Goal: Information Seeking & Learning: Check status

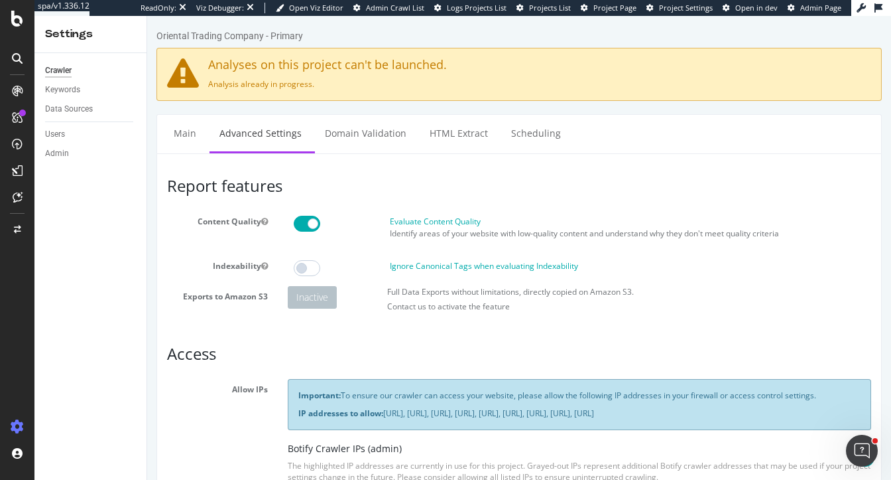
scroll to position [695, 0]
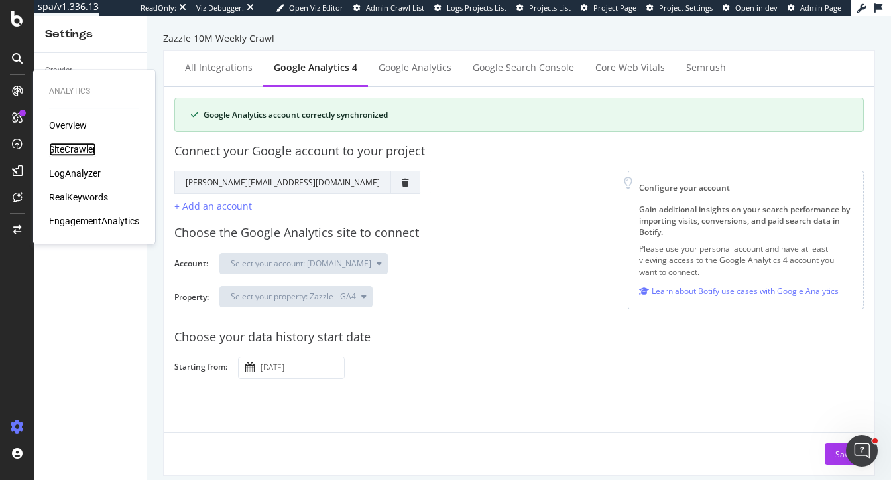
click at [54, 150] on div "SiteCrawler" at bounding box center [72, 149] width 47 height 13
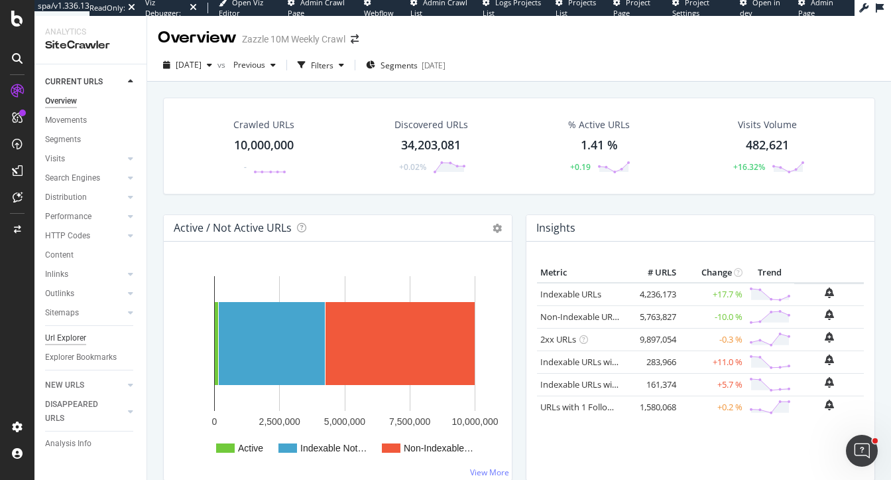
click at [52, 336] on div "Url Explorer" at bounding box center [65, 338] width 41 height 14
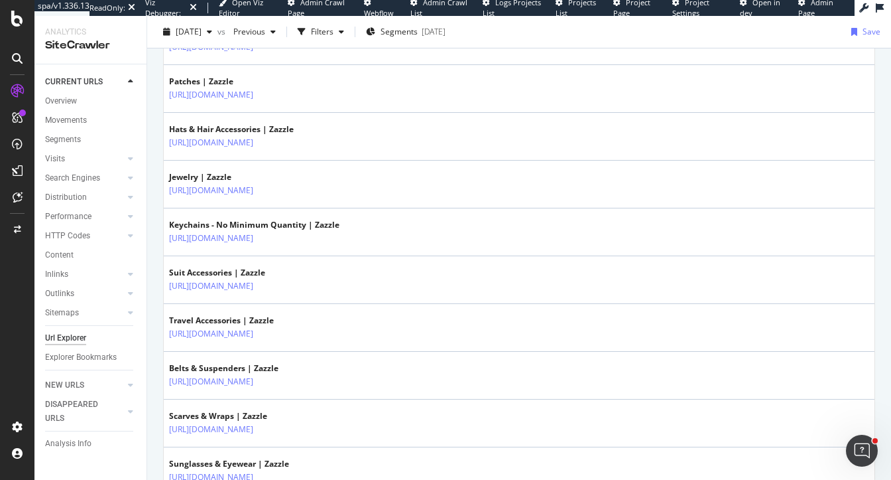
scroll to position [1138, 0]
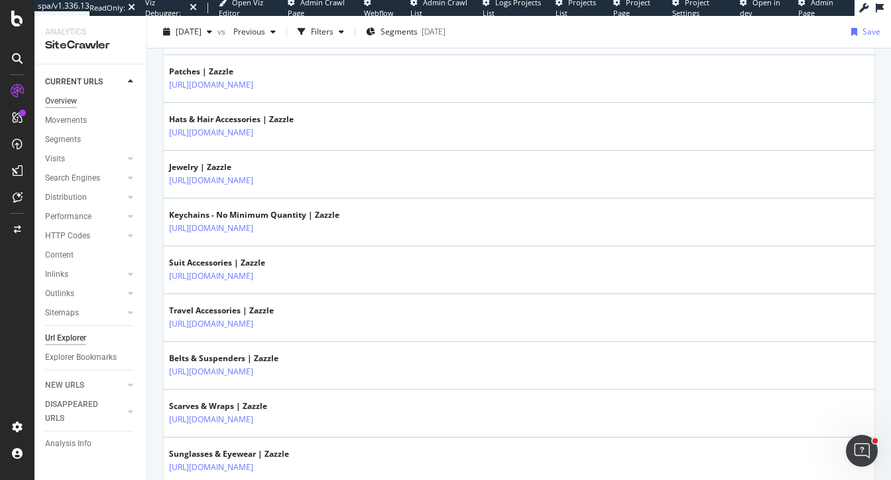
click at [71, 100] on div "Overview" at bounding box center [61, 101] width 32 height 14
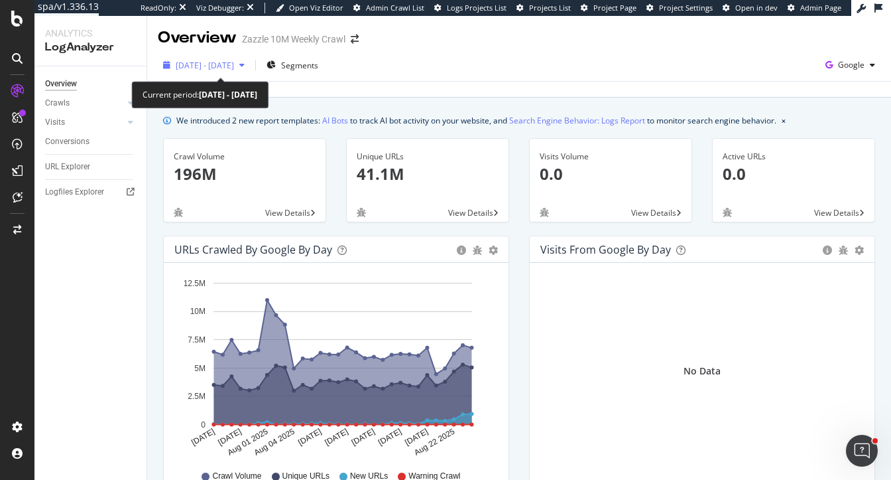
click at [224, 60] on span "2025 Jul. 26th - Aug. 24th" at bounding box center [205, 65] width 58 height 11
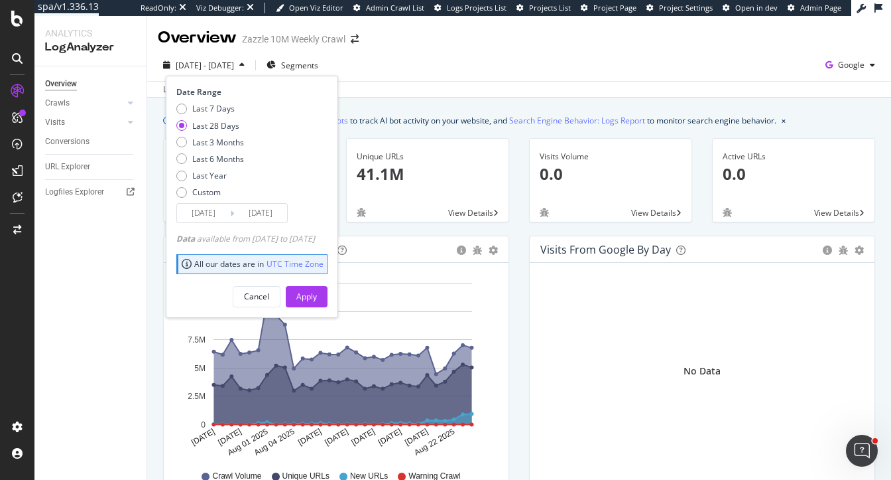
click at [224, 184] on div "Last 7 Days Last 28 Days Last 3 Months Last 6 Months Last Year Custom" at bounding box center [210, 153] width 68 height 100
click at [213, 172] on div "Last Year" at bounding box center [209, 175] width 34 height 11
type input "2024/08/25"
click at [328, 284] on div "Cancel Apply" at bounding box center [251, 291] width 151 height 31
click at [317, 295] on div "Apply" at bounding box center [306, 296] width 21 height 11
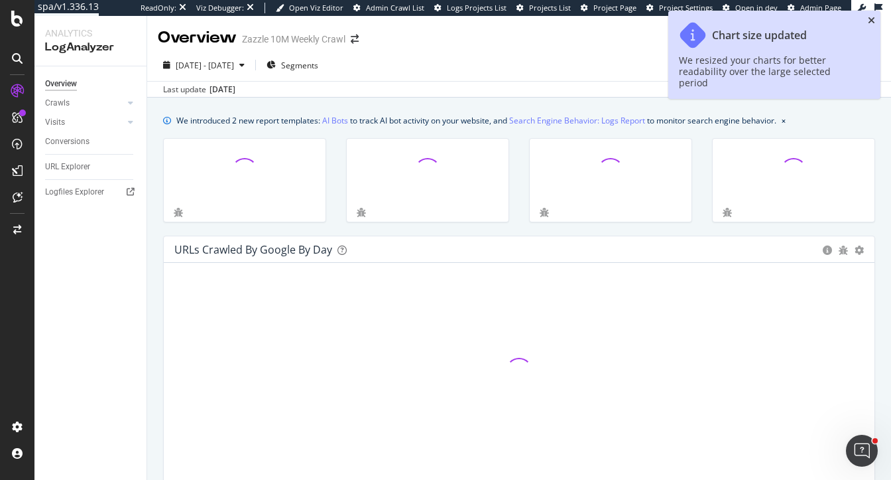
click at [869, 21] on icon "close toast" at bounding box center [871, 20] width 7 height 9
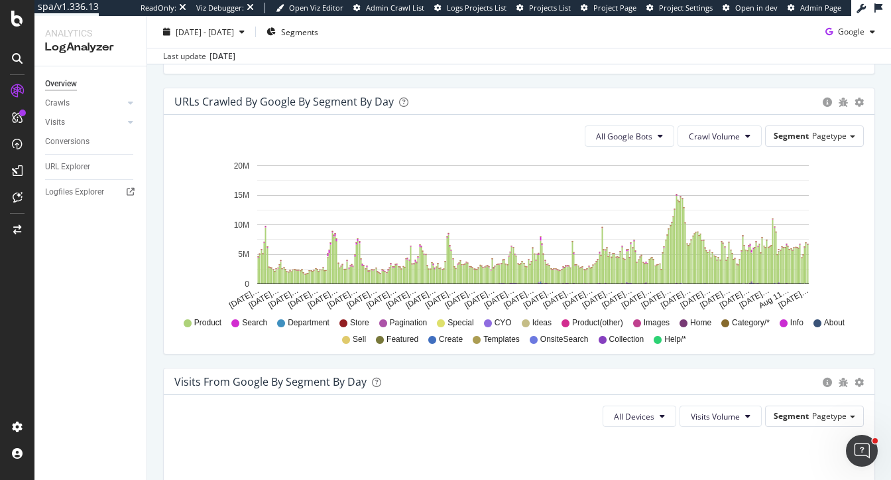
scroll to position [673, 0]
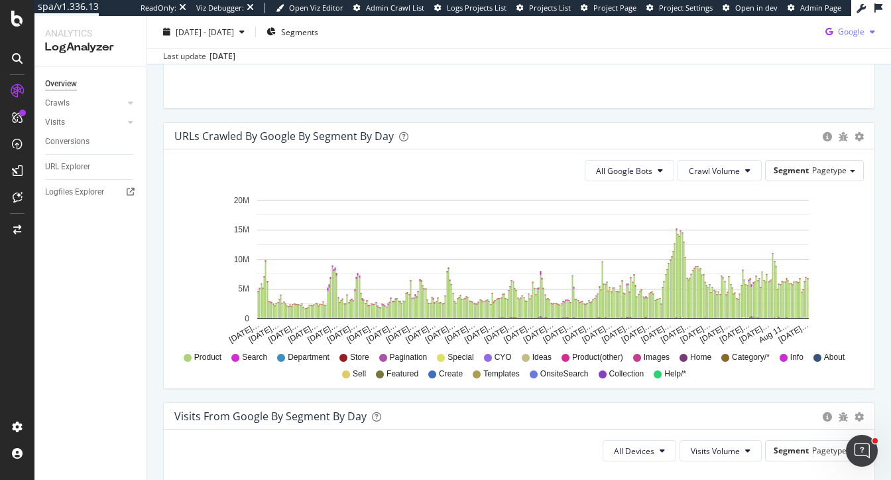
click at [845, 36] on span "Google" at bounding box center [851, 31] width 27 height 11
click at [833, 107] on span "OpenAI" at bounding box center [852, 107] width 49 height 12
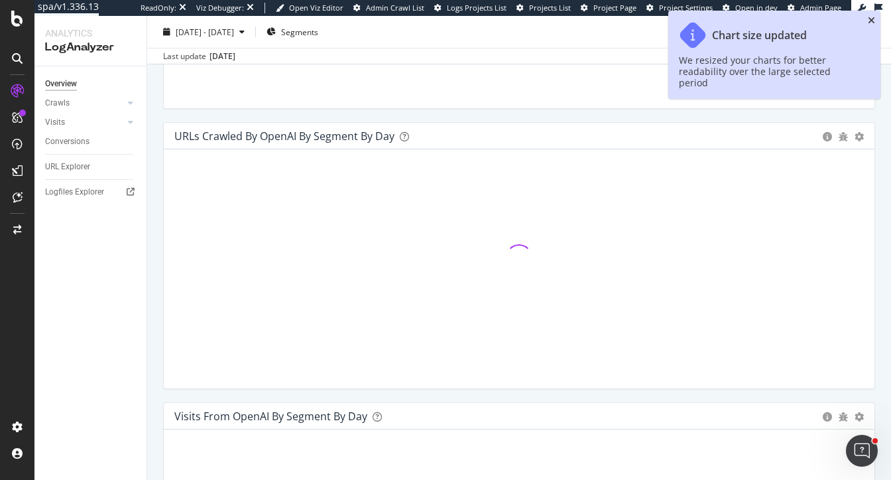
click at [870, 21] on icon "close toast" at bounding box center [871, 20] width 7 height 9
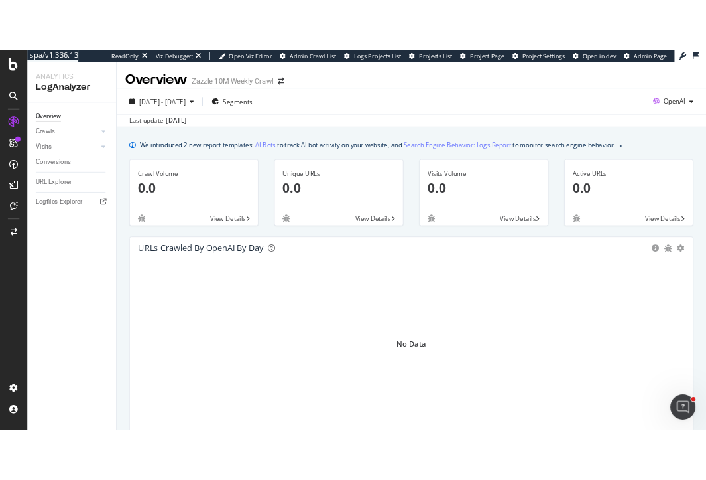
scroll to position [3, 0]
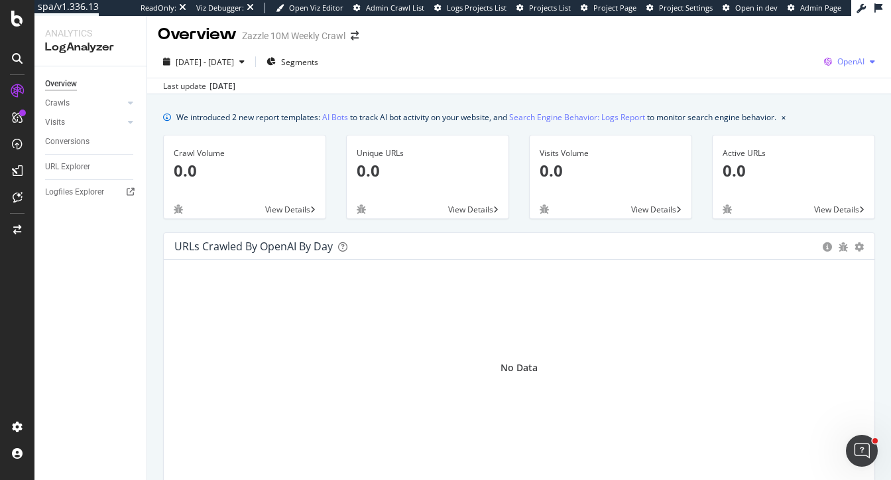
click at [842, 64] on span "OpenAI" at bounding box center [851, 61] width 27 height 11
click at [788, 103] on span "Other AI Bots" at bounding box center [783, 99] width 49 height 12
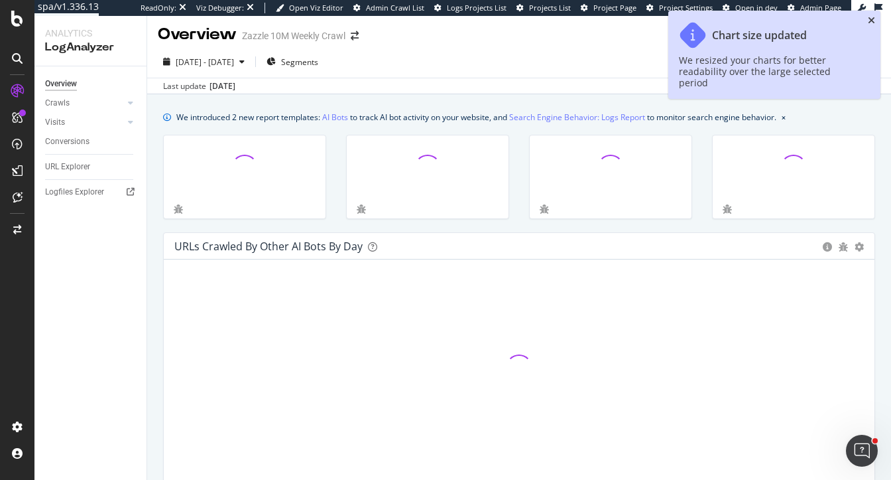
click at [872, 19] on icon "close toast" at bounding box center [871, 20] width 7 height 9
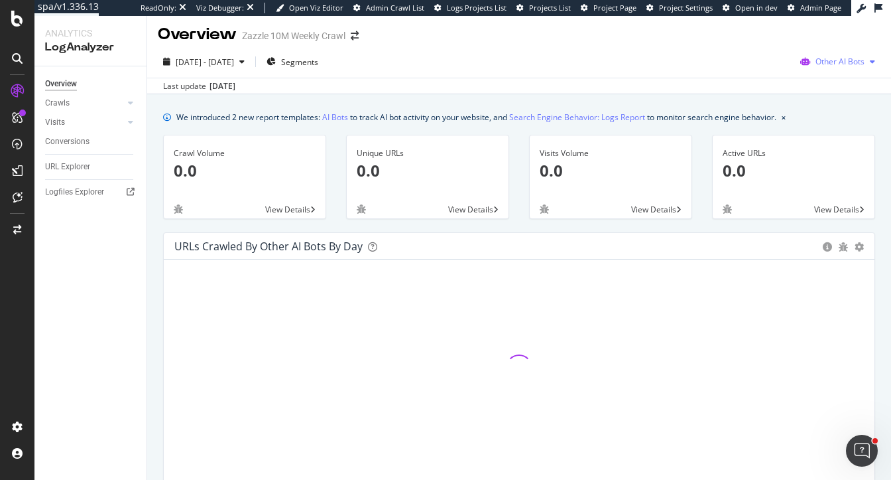
click at [828, 64] on span "Other AI Bots" at bounding box center [840, 61] width 49 height 11
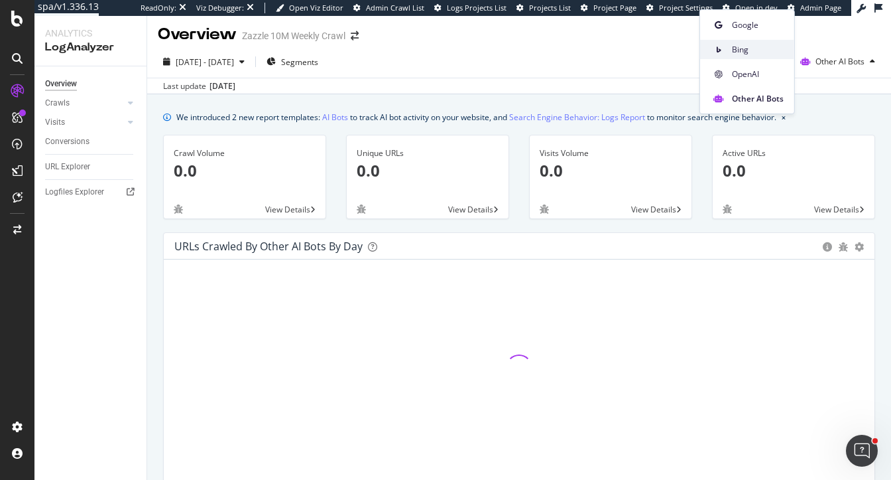
click at [748, 49] on span "Bing" at bounding box center [758, 50] width 52 height 12
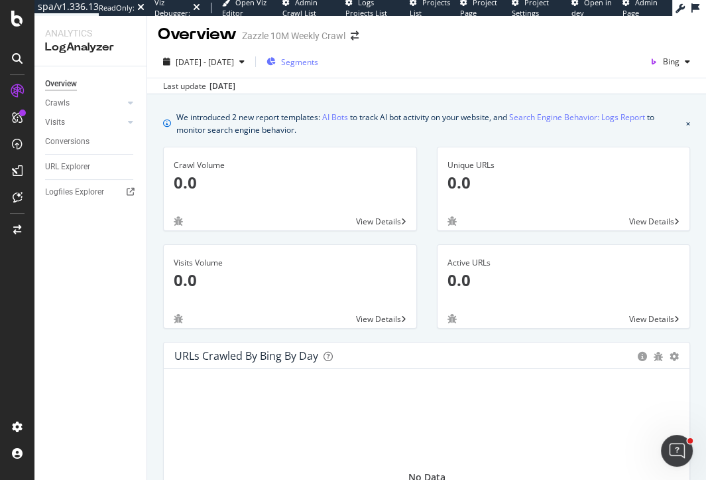
click at [318, 65] on span "Segments" at bounding box center [299, 61] width 37 height 11
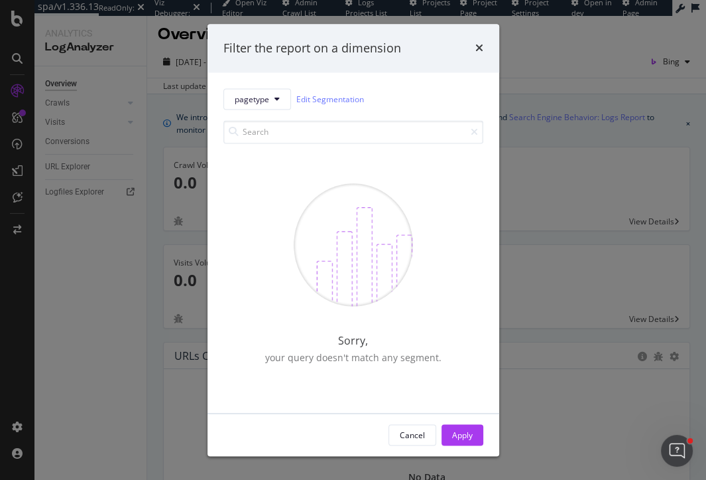
click at [474, 51] on div "Filter the report on a dimension" at bounding box center [354, 48] width 260 height 17
click at [482, 47] on icon "times" at bounding box center [480, 48] width 8 height 11
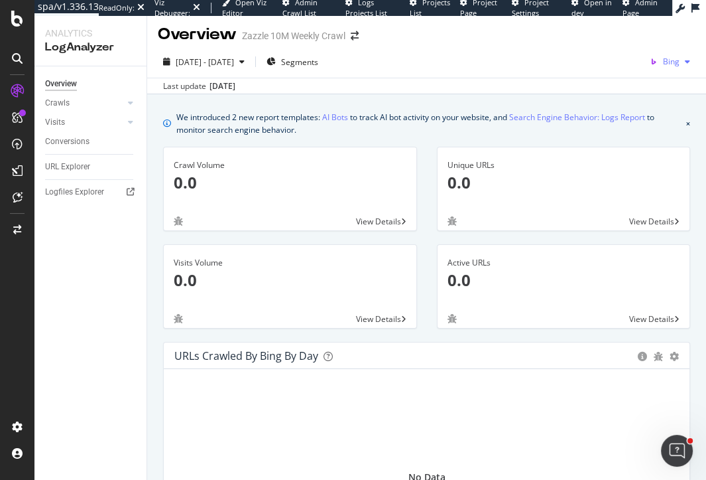
click at [669, 66] on span "Bing" at bounding box center [671, 61] width 17 height 11
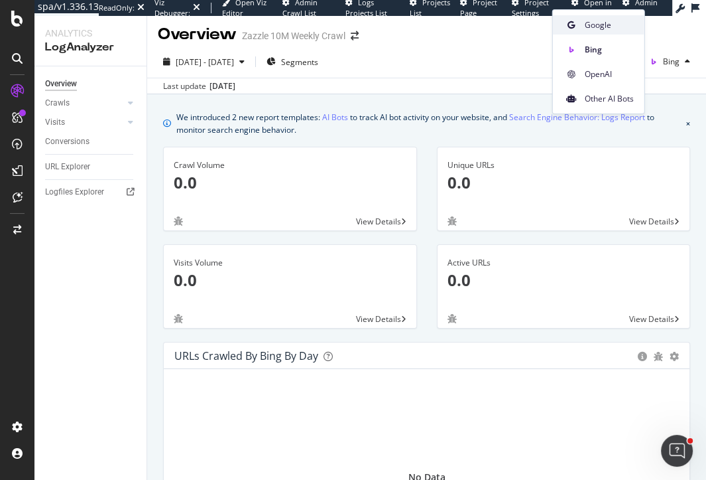
click at [594, 29] on span "Google" at bounding box center [609, 25] width 49 height 12
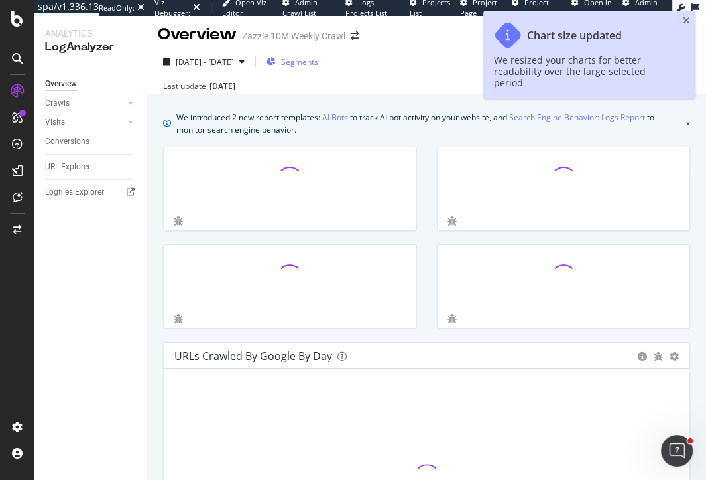
click at [318, 54] on div "Segments" at bounding box center [293, 62] width 52 height 20
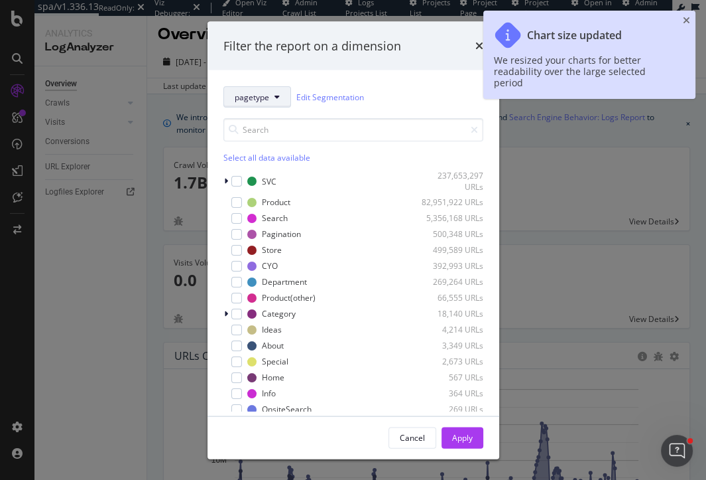
click at [258, 95] on span "pagetype" at bounding box center [252, 96] width 34 height 11
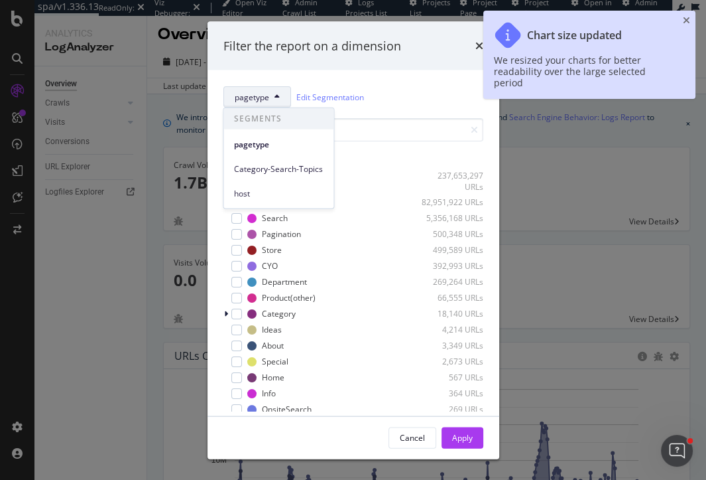
click at [271, 102] on button "pagetype" at bounding box center [258, 96] width 68 height 21
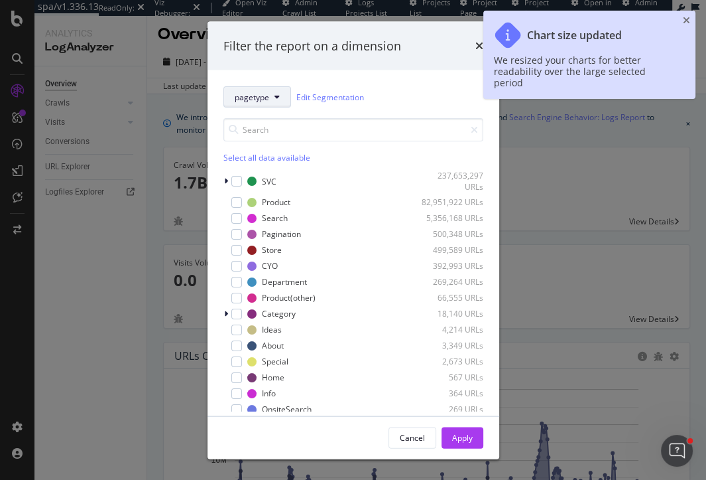
click at [271, 102] on button "pagetype" at bounding box center [258, 96] width 68 height 21
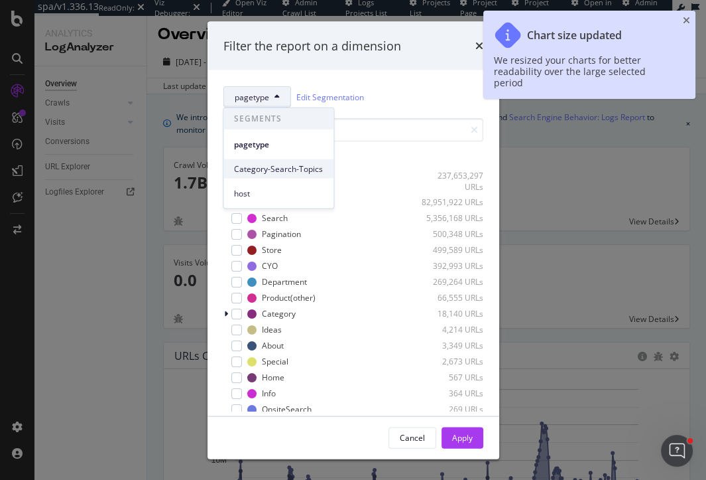
click at [271, 169] on span "Category-Search-Topics" at bounding box center [278, 169] width 89 height 12
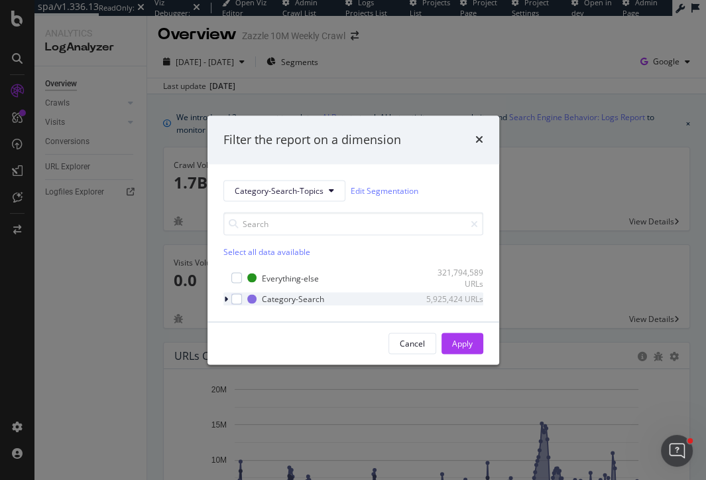
click at [226, 297] on icon "modal" at bounding box center [226, 299] width 4 height 8
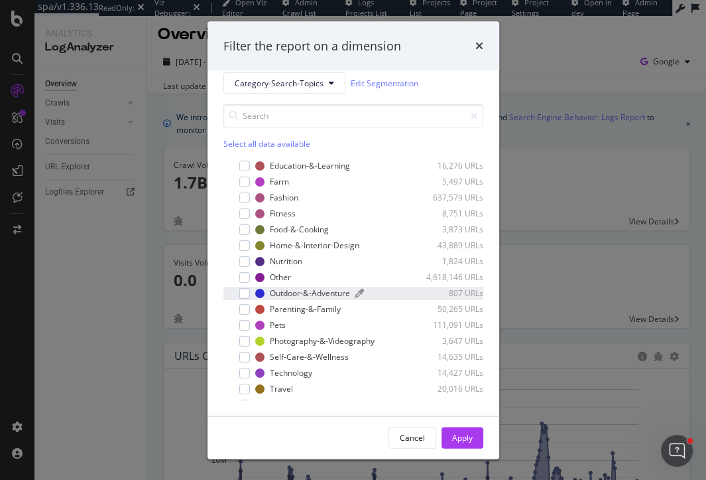
scroll to position [163, 0]
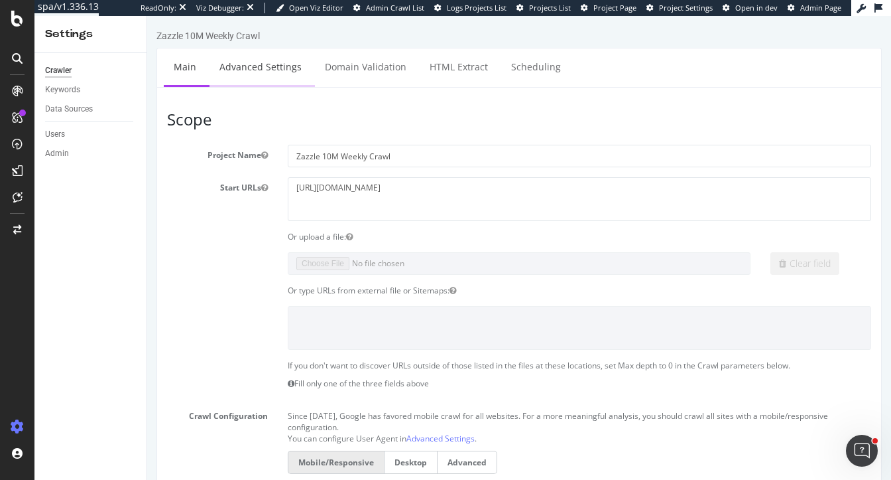
click at [258, 62] on link "Advanced Settings" at bounding box center [261, 66] width 102 height 36
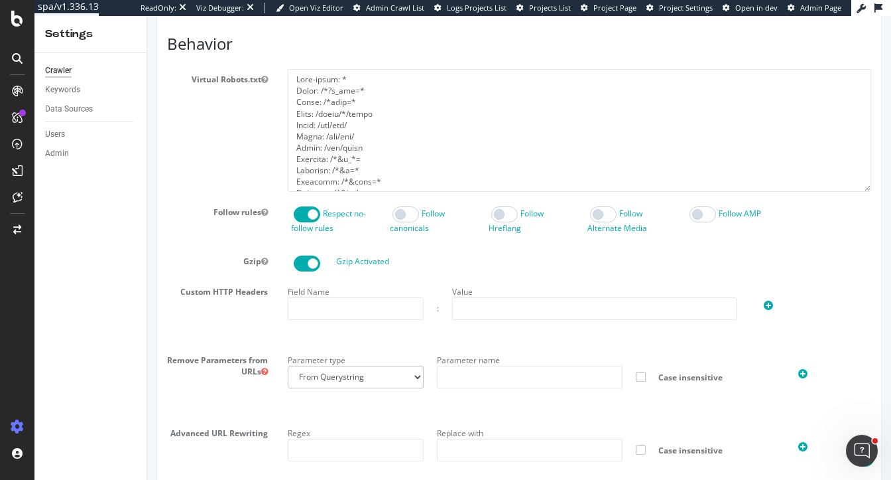
scroll to position [1167, 0]
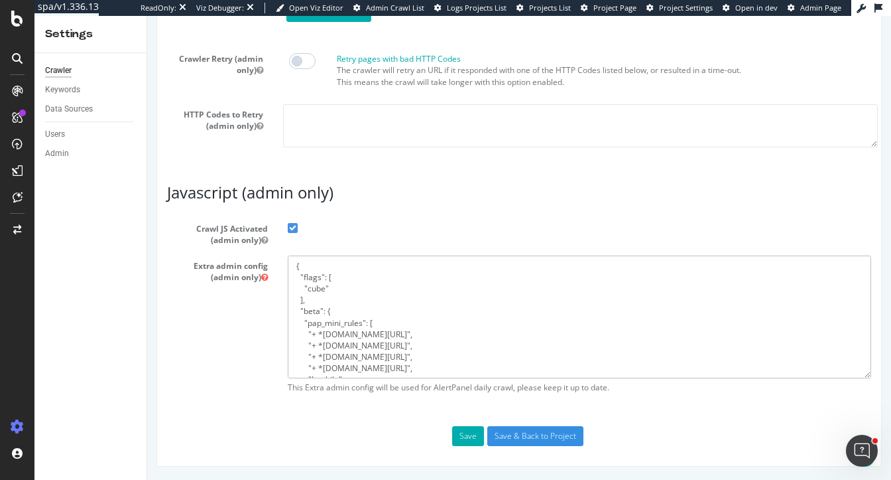
click at [354, 324] on textarea "{ "flags": [ "cube" ], "beta": { "pap_mini_rules": [ "+ *[DOMAIN_NAME][URL]", "…" at bounding box center [580, 316] width 584 height 123
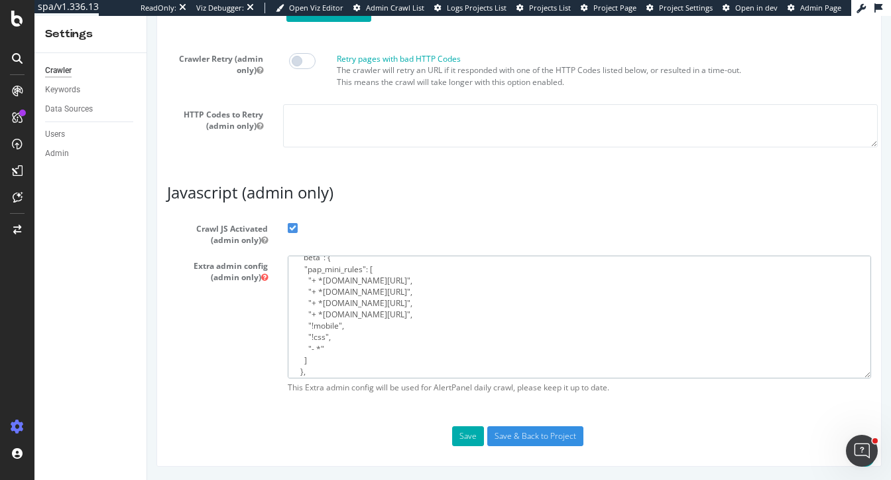
scroll to position [0, 0]
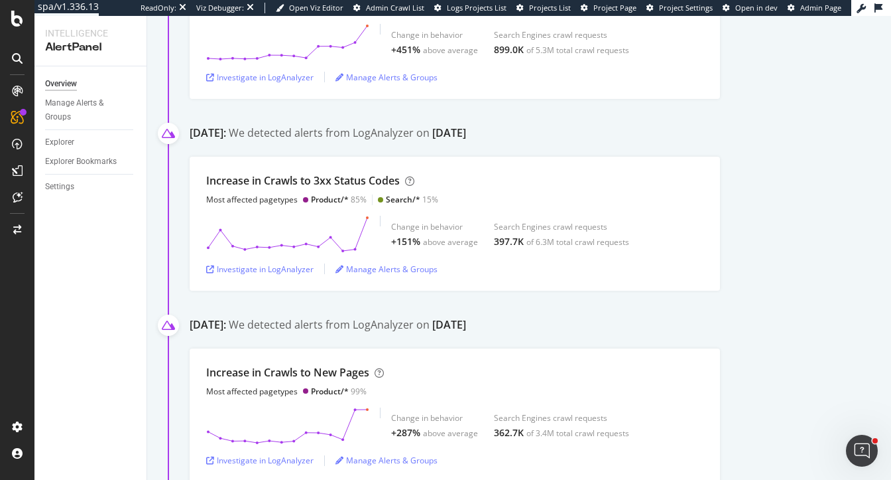
scroll to position [97, 0]
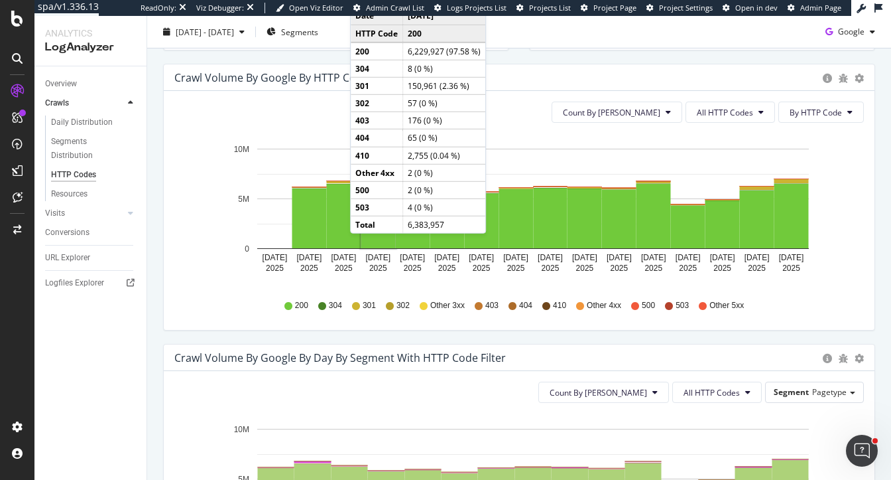
scroll to position [417, 0]
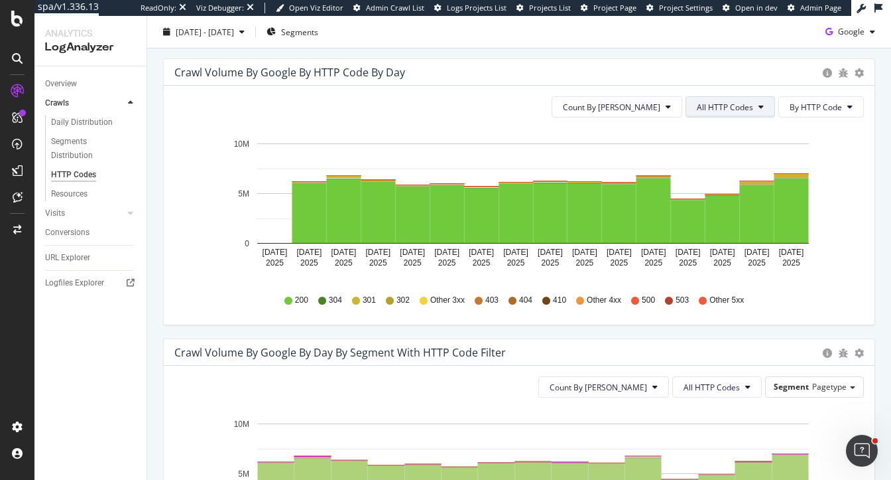
click at [765, 99] on button "All HTTP Codes" at bounding box center [731, 106] width 90 height 21
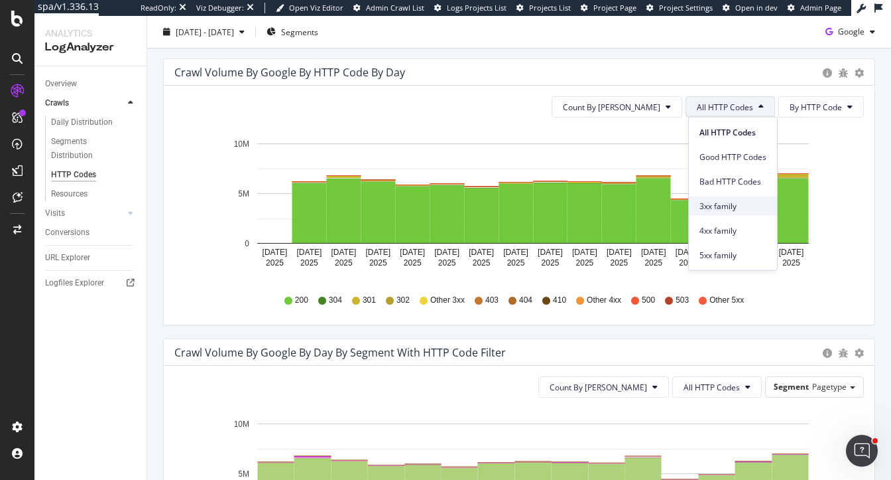
click at [731, 201] on span "3xx family" at bounding box center [733, 206] width 67 height 12
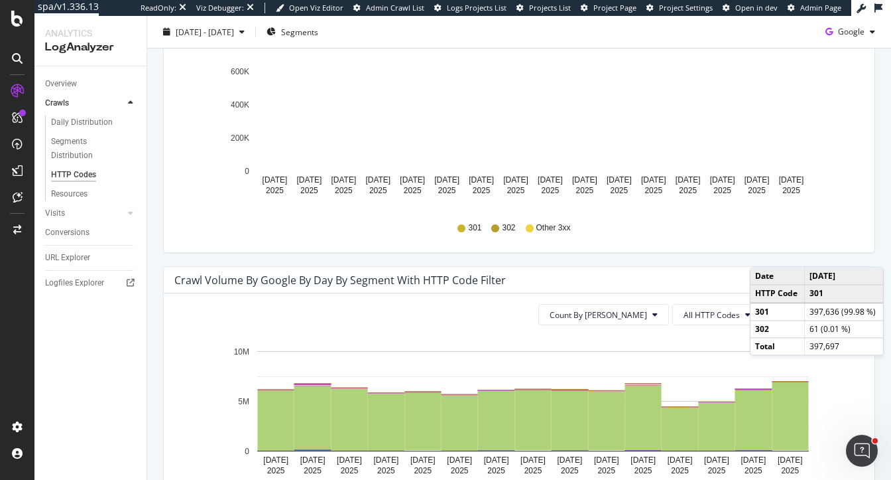
scroll to position [507, 0]
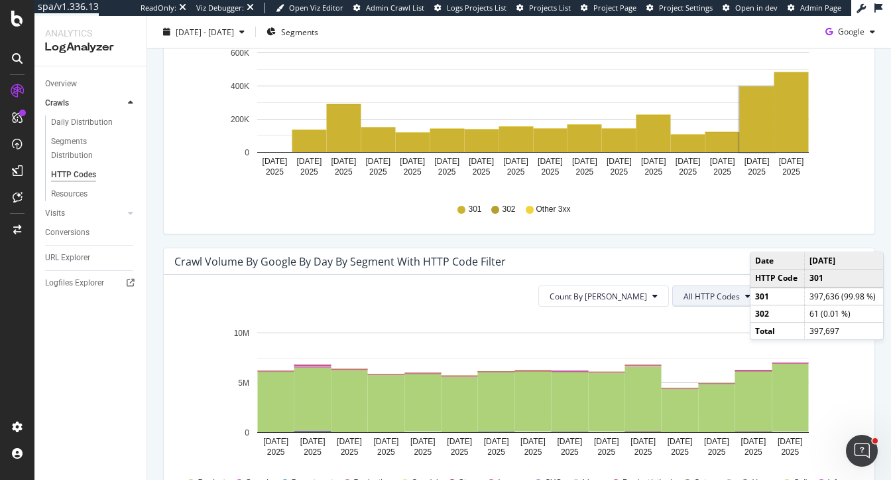
click at [720, 295] on span "All HTTP Codes" at bounding box center [712, 296] width 56 height 11
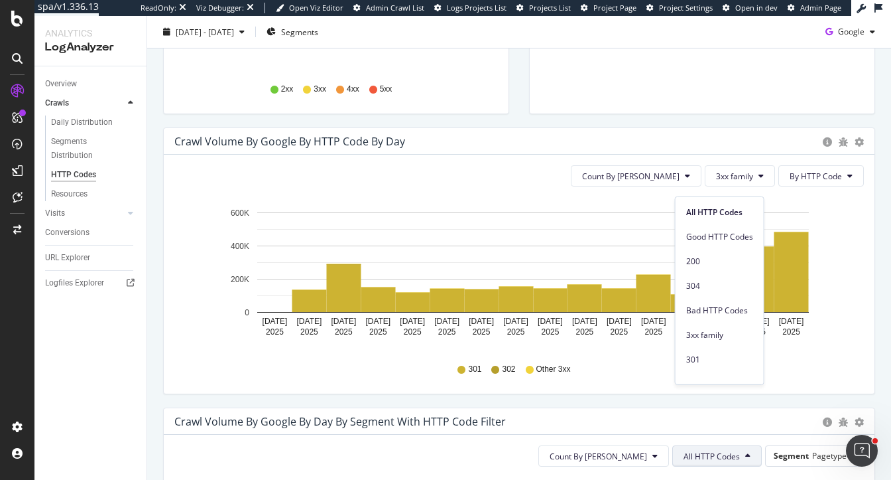
scroll to position [251, 0]
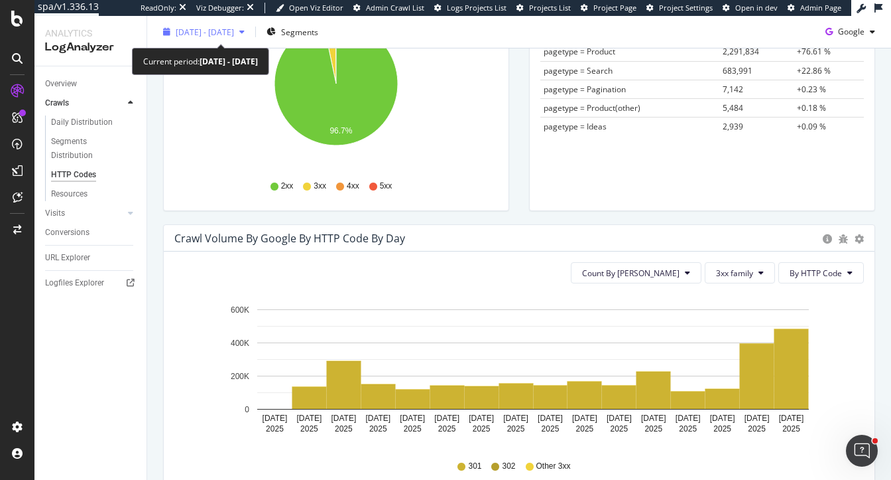
click at [211, 31] on span "2025 Aug. 9th - Aug. 23rd" at bounding box center [205, 31] width 58 height 11
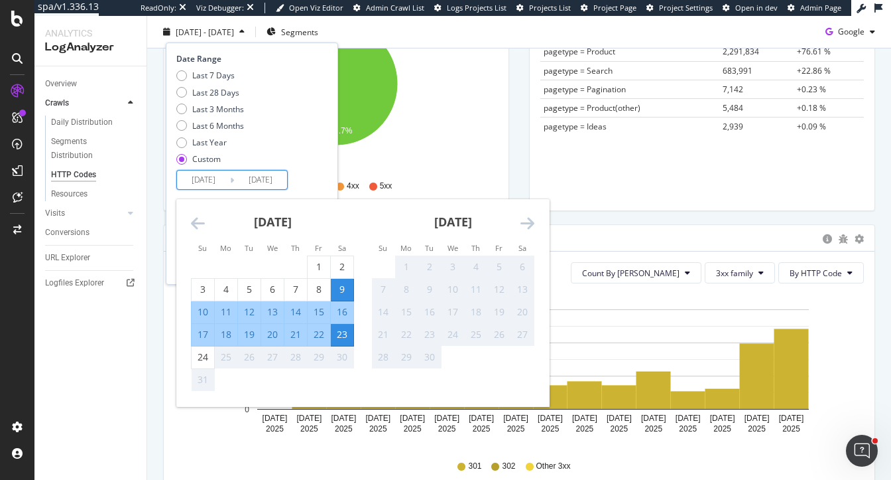
click at [270, 176] on input "2025/08/23" at bounding box center [260, 179] width 53 height 19
click at [159, 306] on div "Crawl Volume by google by HTTP Code by Day Timeline (by Value) Timeline (by Per…" at bounding box center [519, 364] width 732 height 280
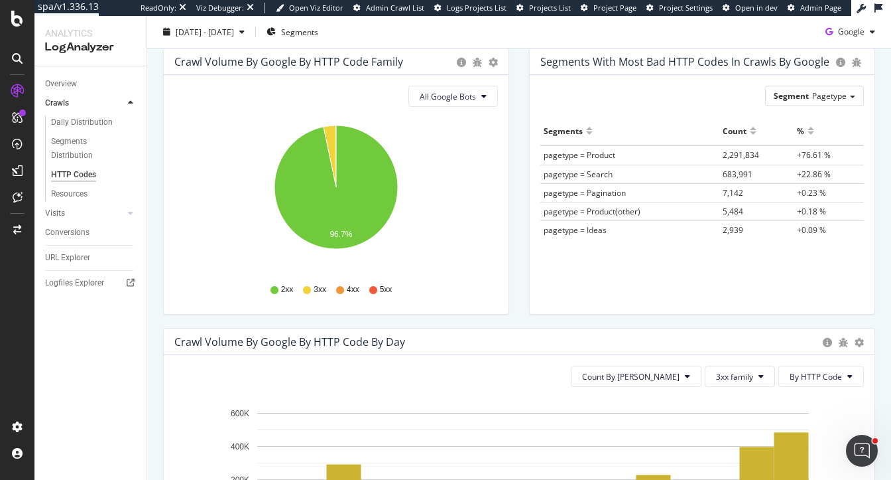
scroll to position [103, 0]
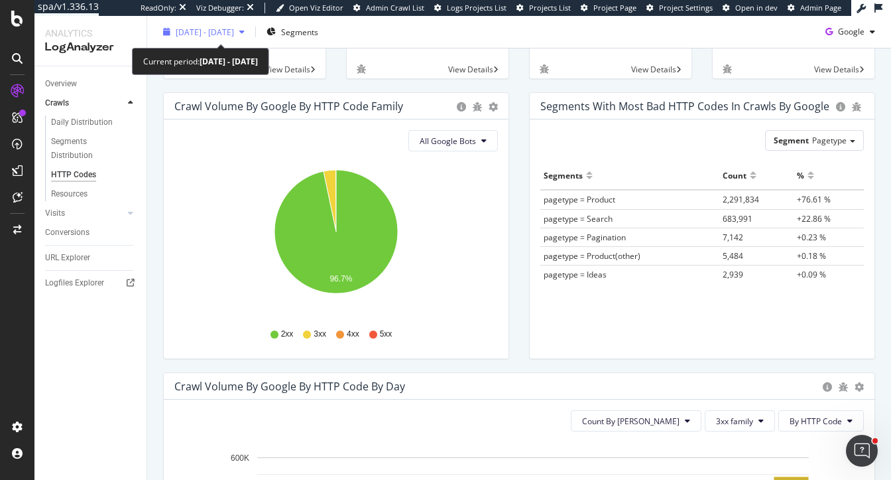
click at [241, 25] on div "2025 Aug. 9th - Aug. 23rd" at bounding box center [204, 32] width 92 height 20
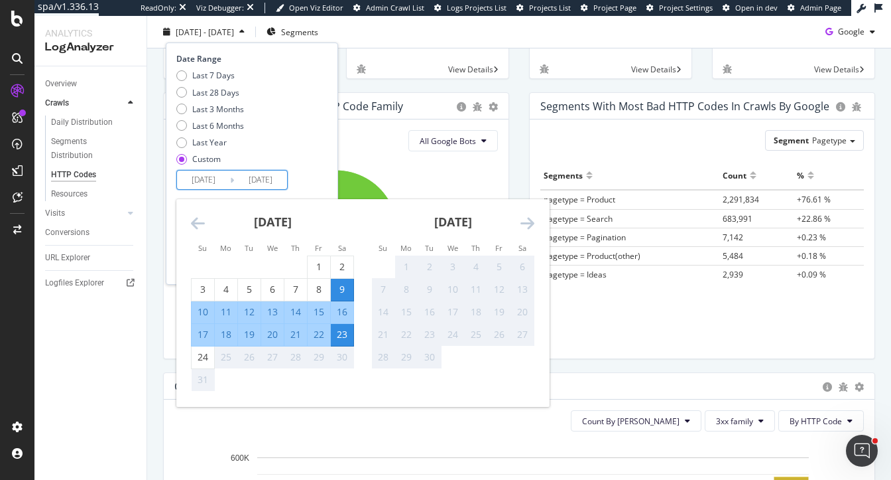
click at [261, 184] on input "2025/08/23" at bounding box center [260, 179] width 53 height 19
click at [205, 360] on div "24" at bounding box center [203, 356] width 23 height 13
type input "2025/08/24"
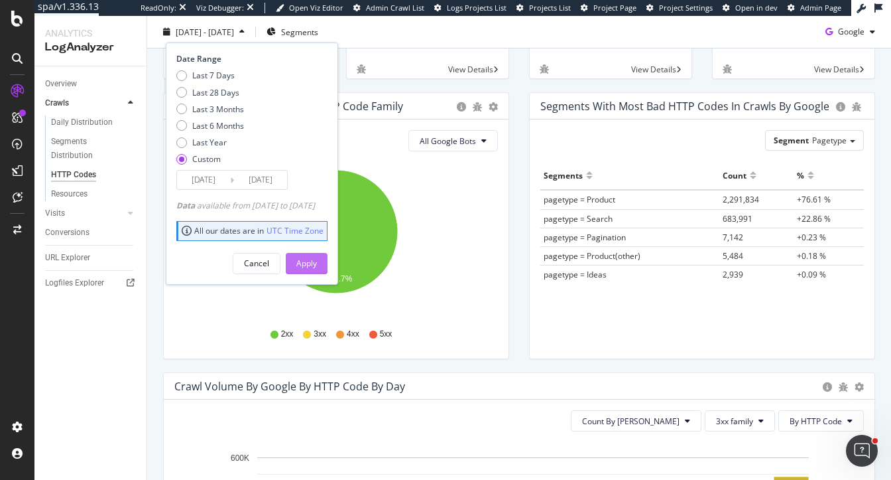
click at [317, 260] on div "Apply" at bounding box center [306, 262] width 21 height 11
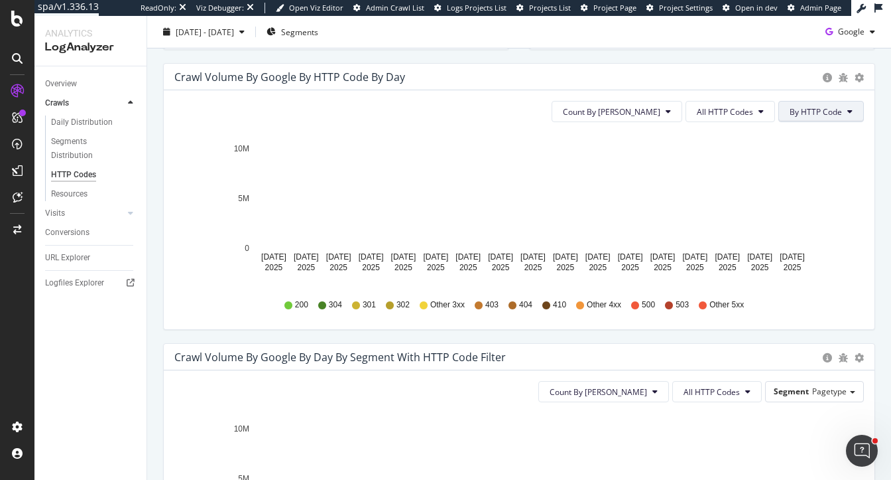
scroll to position [411, 0]
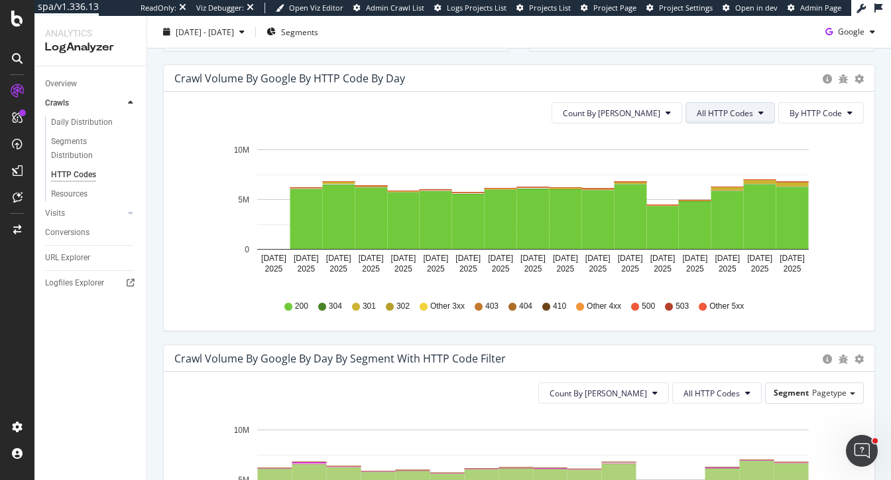
click at [741, 110] on span "All HTTP Codes" at bounding box center [725, 112] width 56 height 11
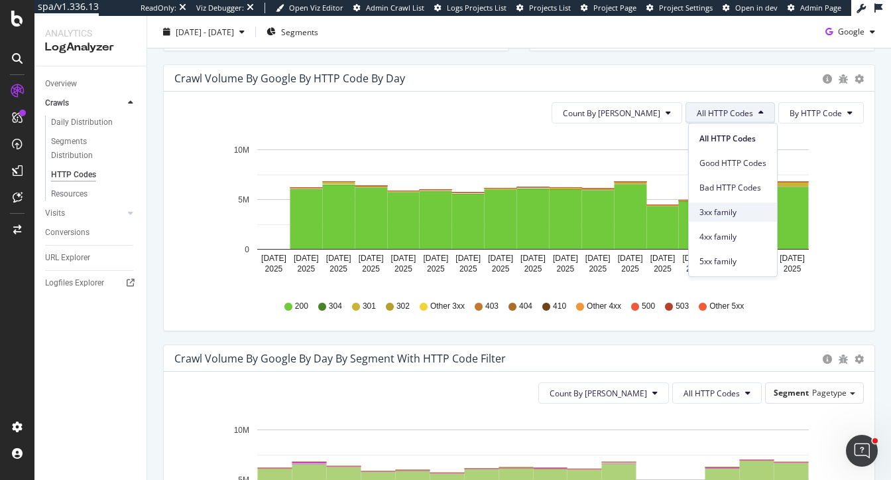
click at [714, 214] on span "3xx family" at bounding box center [733, 212] width 67 height 12
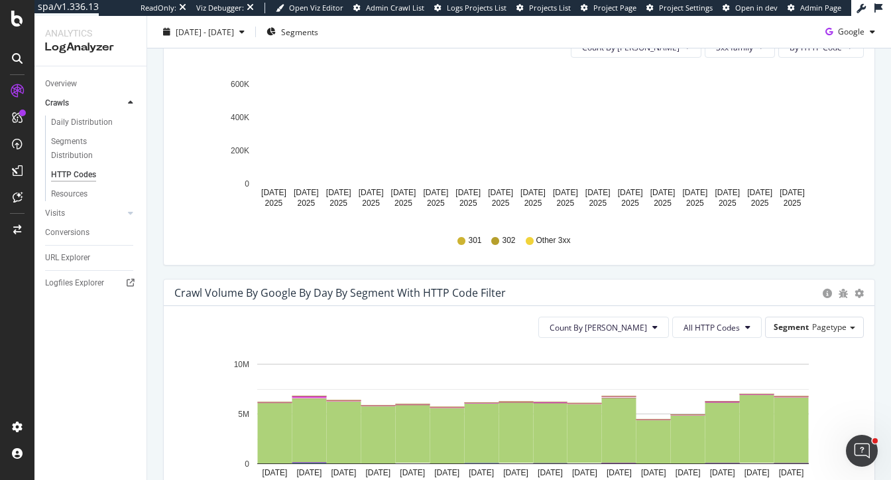
scroll to position [502, 0]
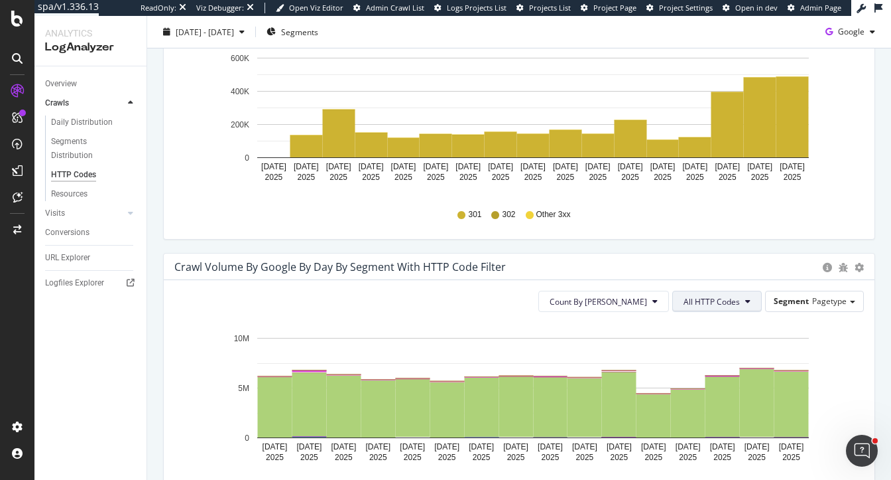
click at [721, 298] on span "All HTTP Codes" at bounding box center [712, 301] width 56 height 11
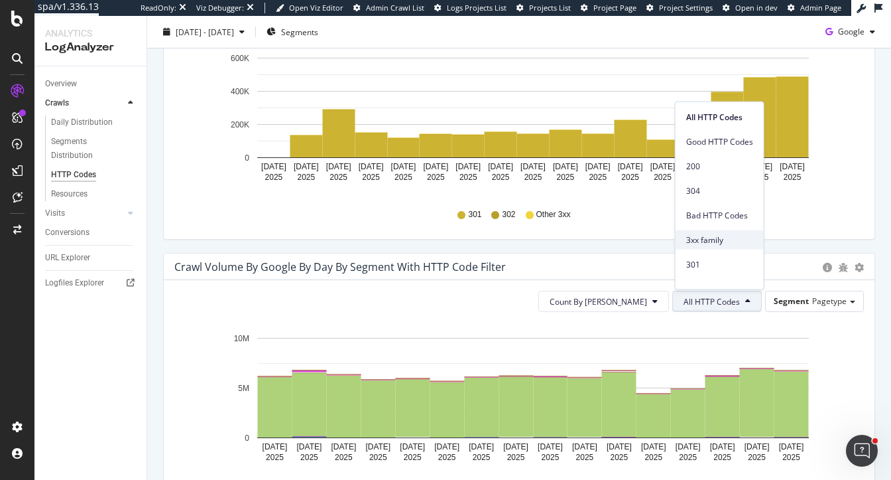
click at [711, 247] on div "3xx family" at bounding box center [720, 239] width 88 height 19
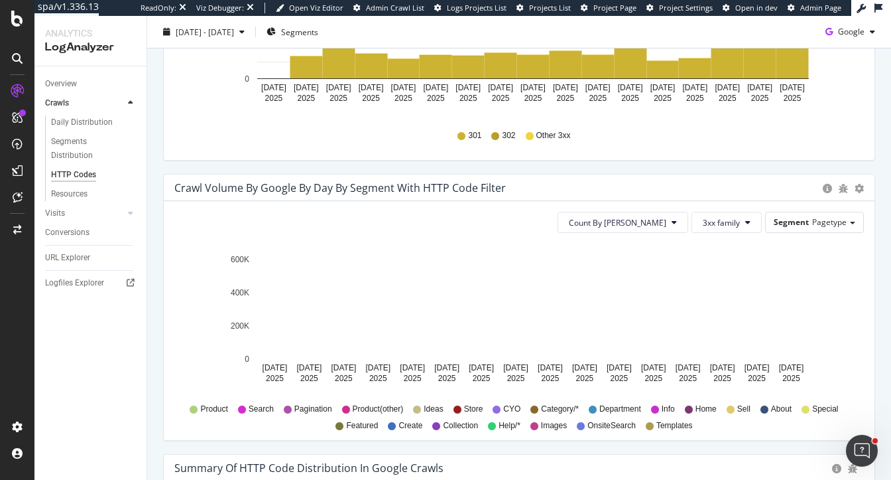
scroll to position [600, 0]
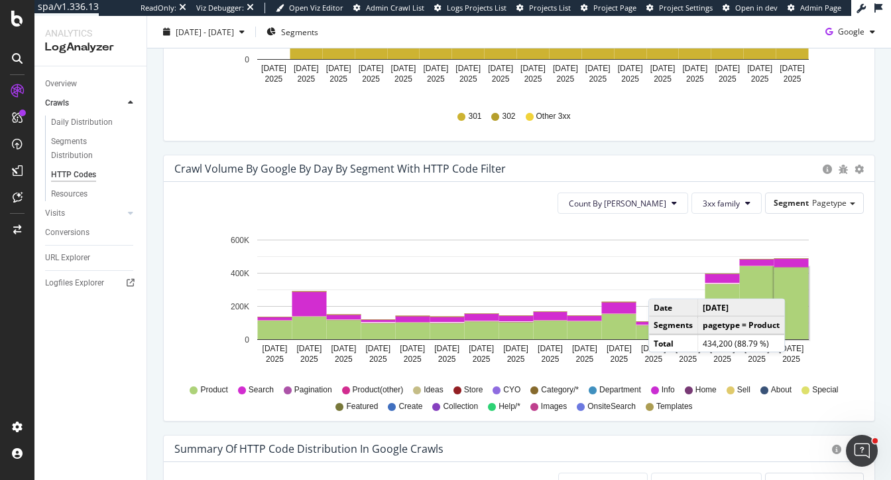
click at [799, 284] on rect "A chart." at bounding box center [792, 303] width 34 height 72
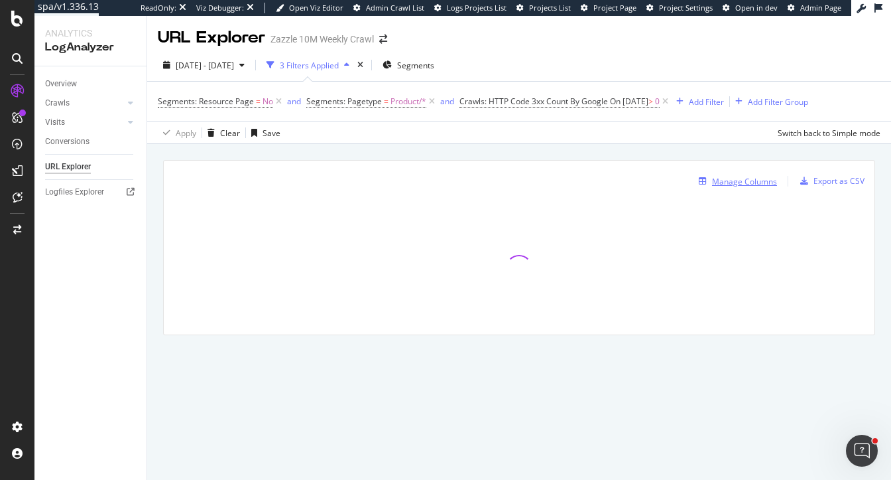
click at [759, 178] on div "Manage Columns" at bounding box center [744, 181] width 65 height 11
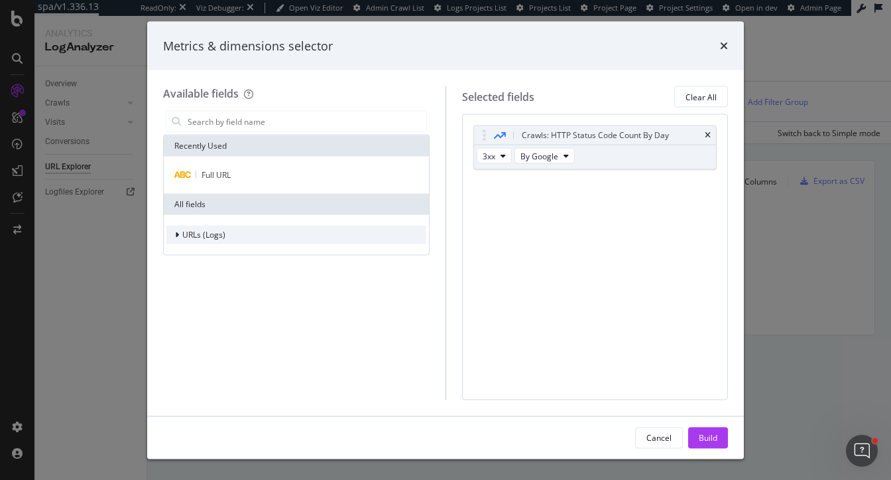
click at [199, 233] on span "URLs (Logs)" at bounding box center [203, 234] width 43 height 11
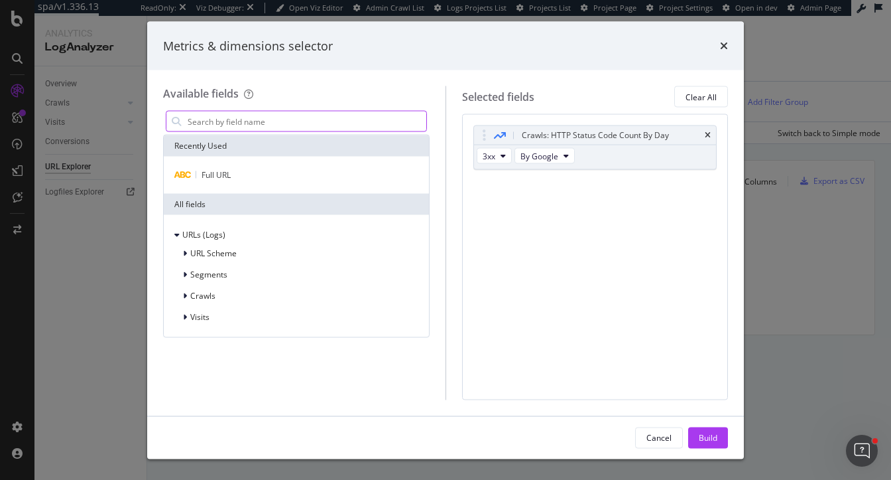
click at [311, 123] on input "modal" at bounding box center [306, 121] width 240 height 20
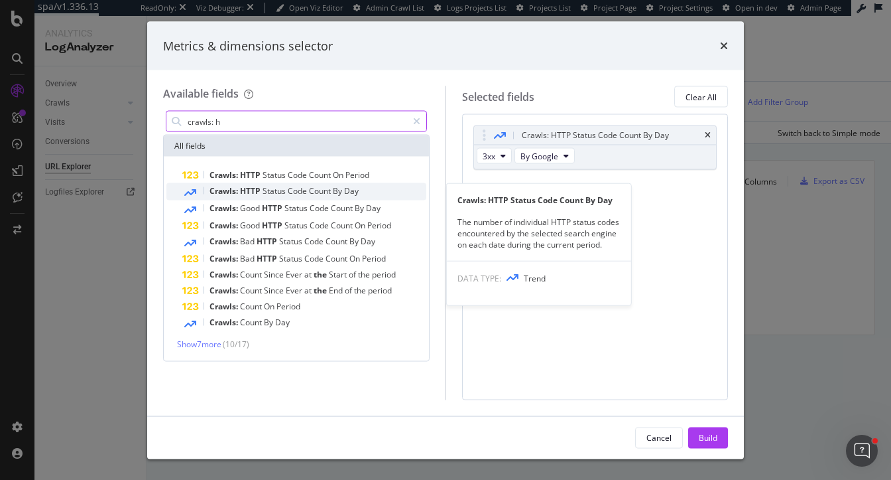
type input "crawls: h"
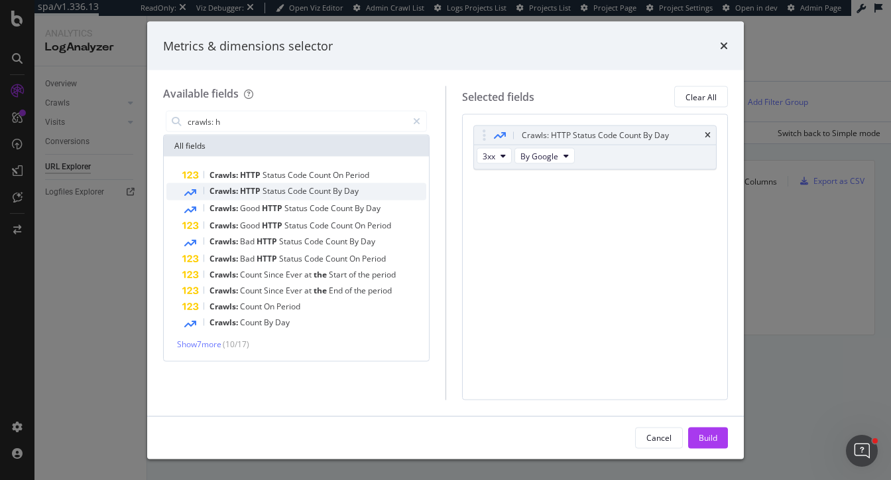
click at [271, 192] on span "Status" at bounding box center [275, 190] width 25 height 11
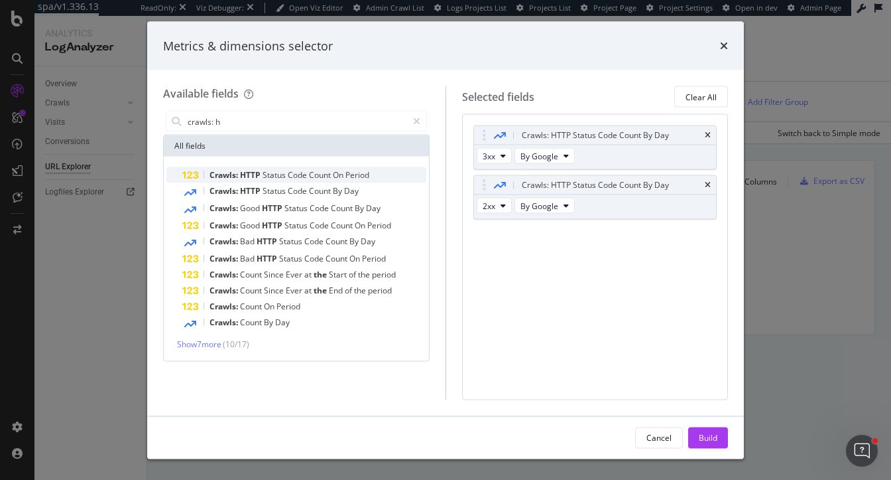
click at [272, 176] on span "Status" at bounding box center [275, 174] width 25 height 11
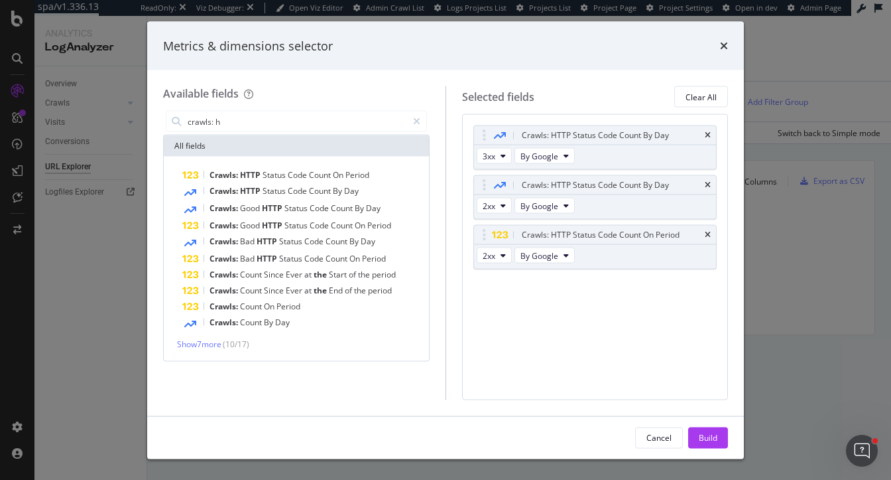
click at [272, 176] on span "Status" at bounding box center [275, 174] width 25 height 11
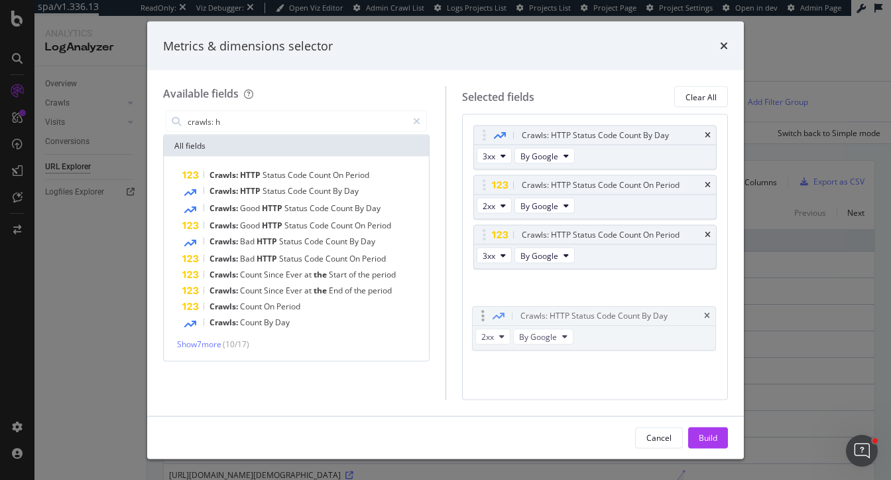
drag, startPoint x: 485, startPoint y: 179, endPoint x: 484, endPoint y: 311, distance: 132.0
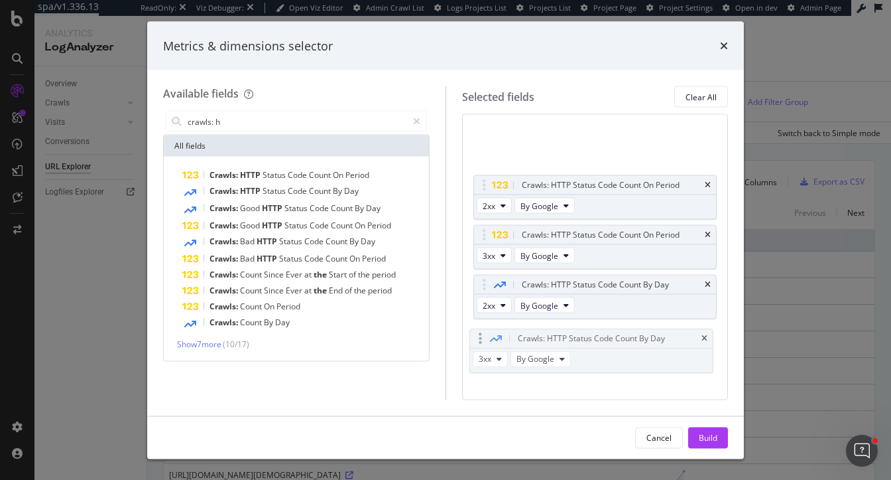
drag, startPoint x: 484, startPoint y: 130, endPoint x: 476, endPoint y: 324, distance: 193.8
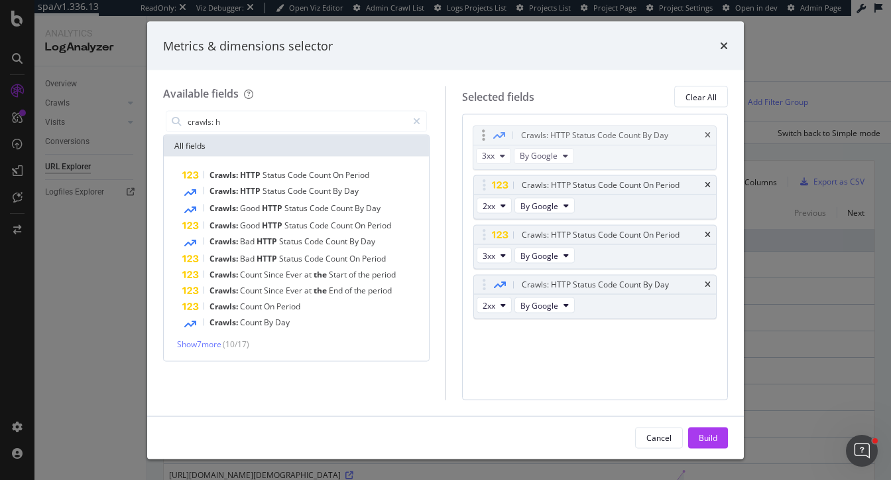
click at [476, 324] on body "spa/v1.336.13 ReadOnly: Viz Debugger: Open Viz Editor Admin Crawl List Logs Pro…" at bounding box center [445, 240] width 891 height 480
drag, startPoint x: 478, startPoint y: 127, endPoint x: 478, endPoint y: 273, distance: 145.9
click at [708, 439] on div "Build" at bounding box center [708, 436] width 19 height 11
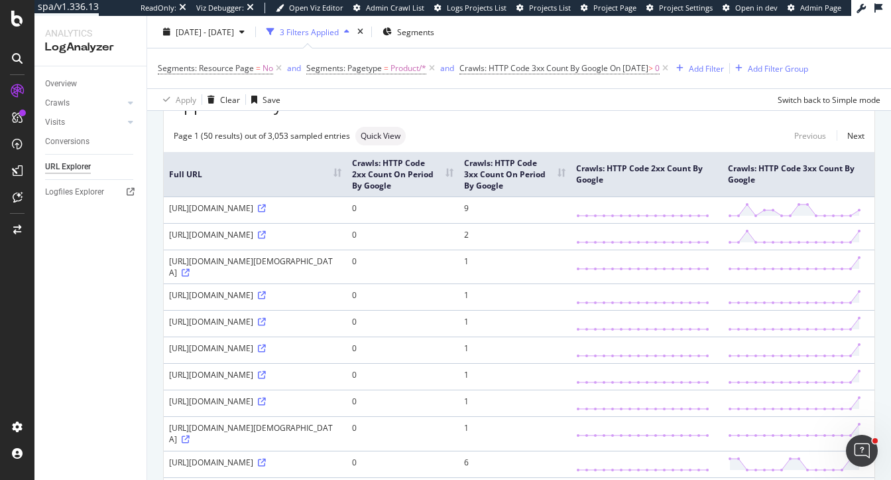
scroll to position [80, 0]
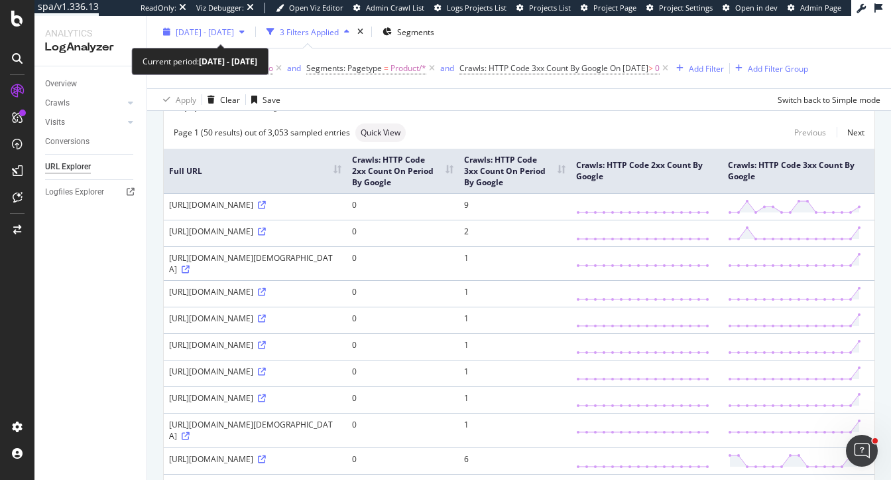
click at [229, 28] on span "2025 Aug. 9th - Aug. 24th" at bounding box center [205, 31] width 58 height 11
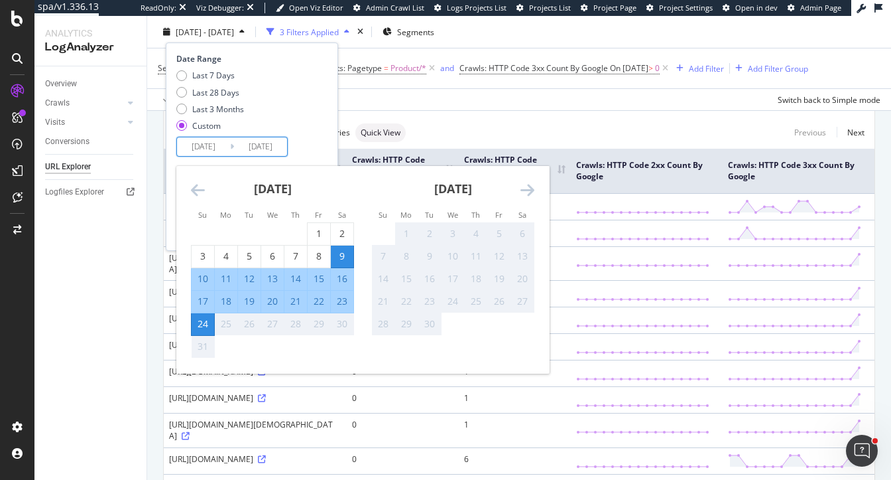
click at [196, 147] on input "2025/08/09" at bounding box center [203, 146] width 53 height 19
click at [196, 195] on icon "Move backward to switch to the previous month." at bounding box center [198, 190] width 14 height 16
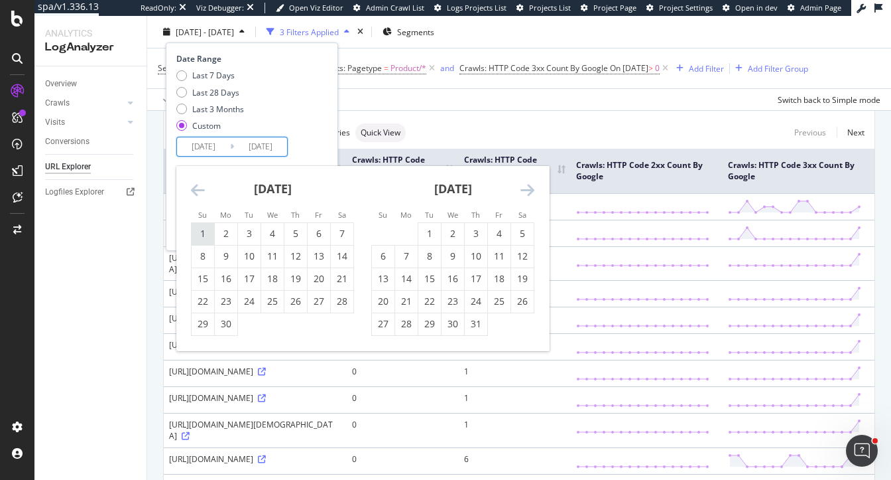
click at [211, 236] on div "1" at bounding box center [203, 233] width 23 height 13
type input "2025/06/01"
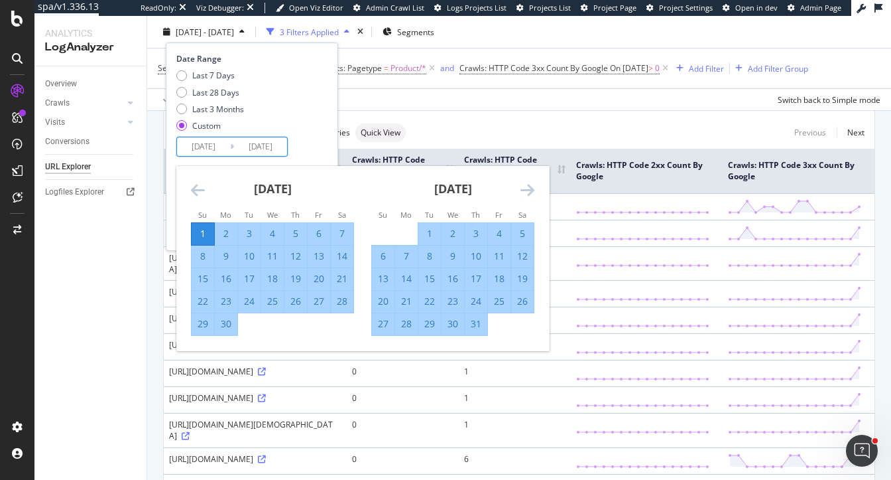
click at [324, 141] on div "Date Range Last 7 Days Last 28 Days Last 3 Months Custom 2025/06/01 Navigate fo…" at bounding box center [250, 104] width 148 height 103
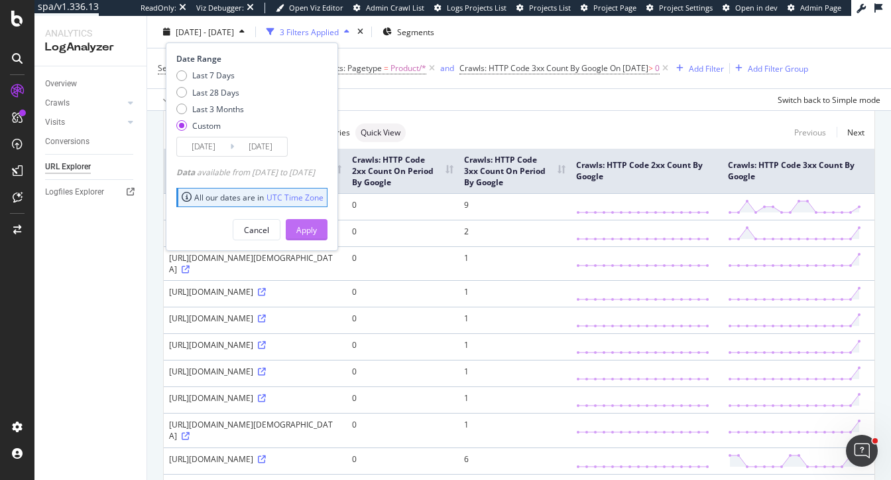
click at [317, 229] on div "Apply" at bounding box center [306, 229] width 21 height 11
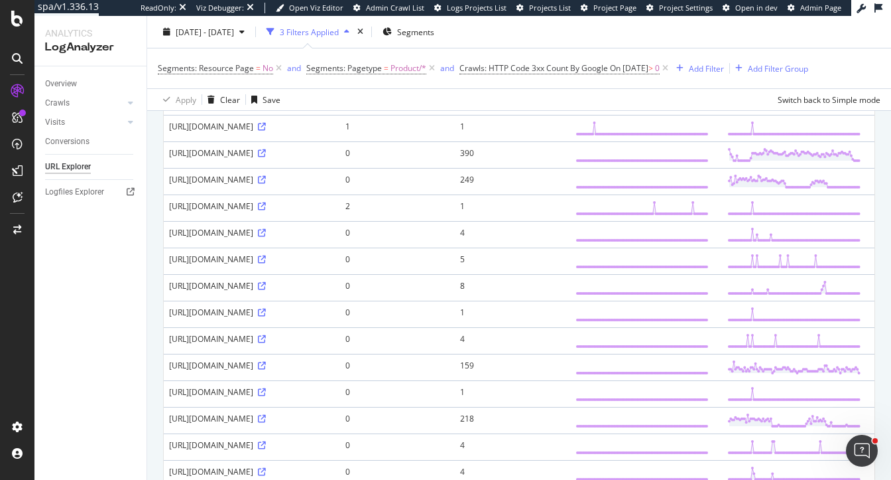
scroll to position [641, 0]
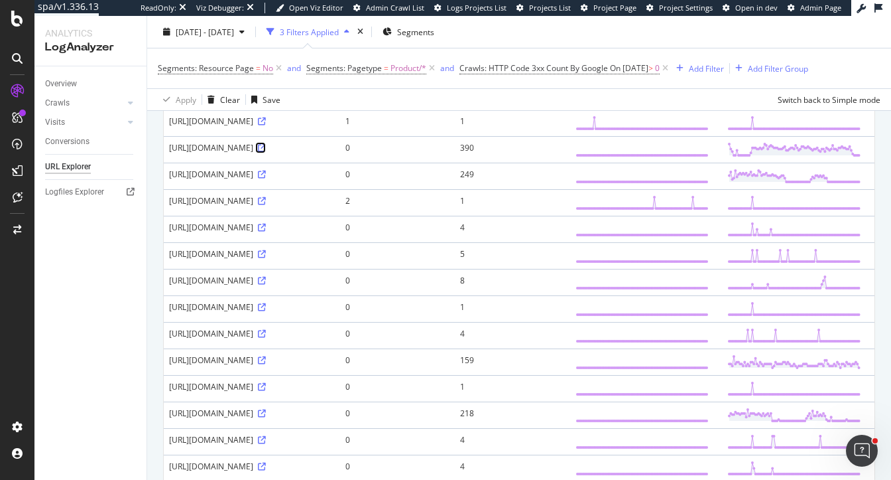
click at [266, 152] on icon at bounding box center [262, 148] width 8 height 8
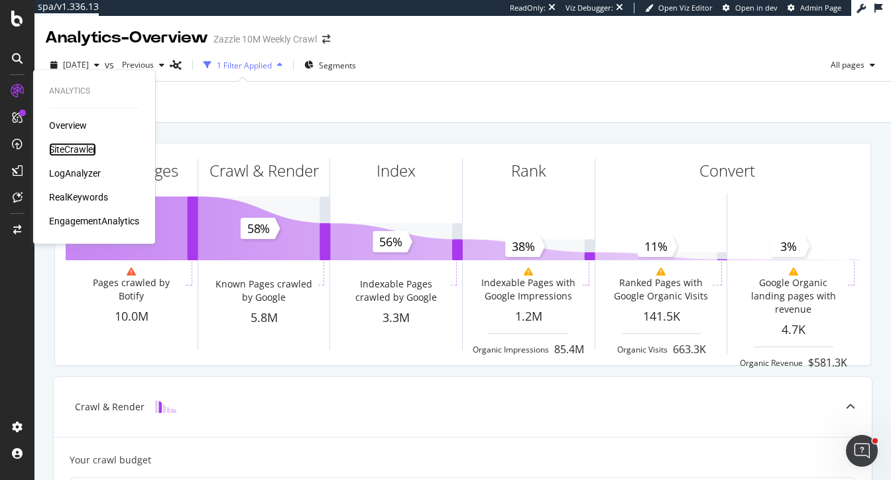
click at [66, 150] on div "SiteCrawler" at bounding box center [72, 149] width 47 height 13
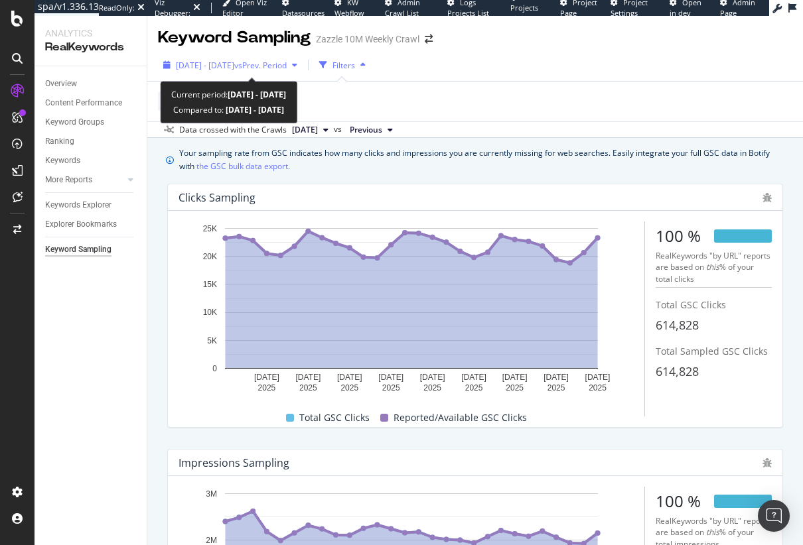
click at [184, 66] on span "[DATE] - [DATE]" at bounding box center [205, 65] width 58 height 11
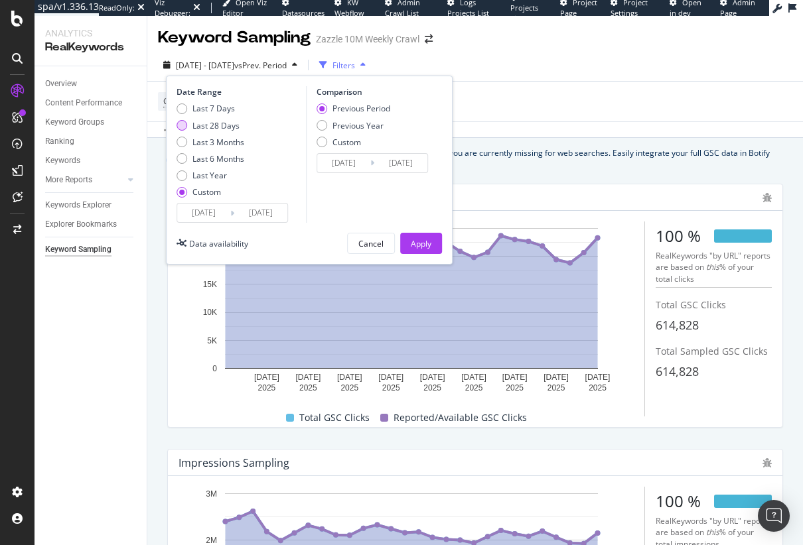
click at [206, 123] on div "Last 28 Days" at bounding box center [215, 125] width 47 height 11
type input "[DATE]"
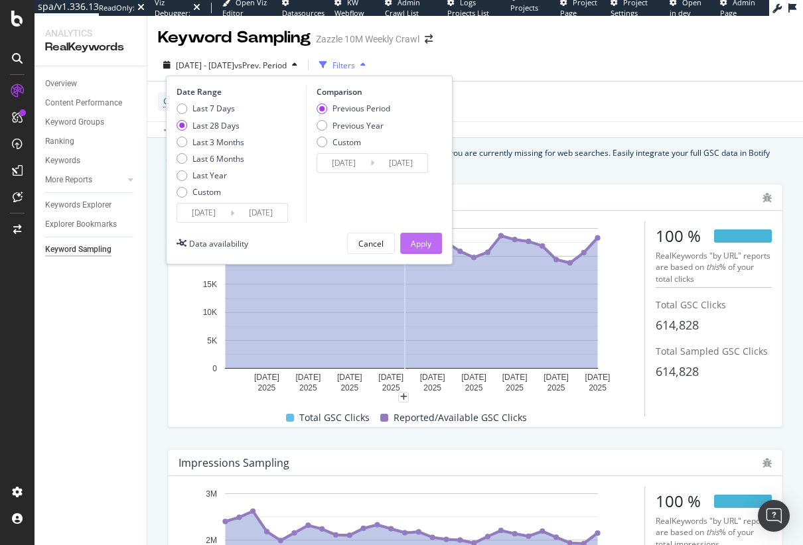
click at [429, 237] on div "Apply" at bounding box center [421, 243] width 21 height 20
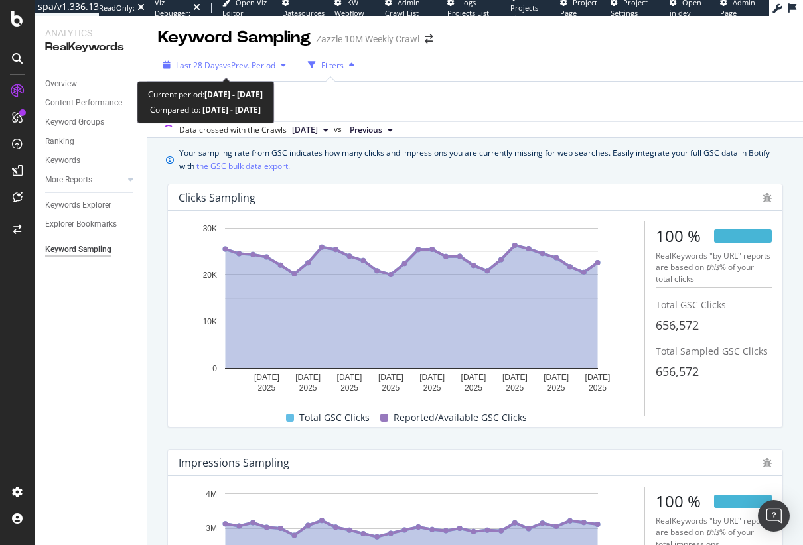
click at [199, 64] on span "Last 28 Days" at bounding box center [199, 65] width 47 height 11
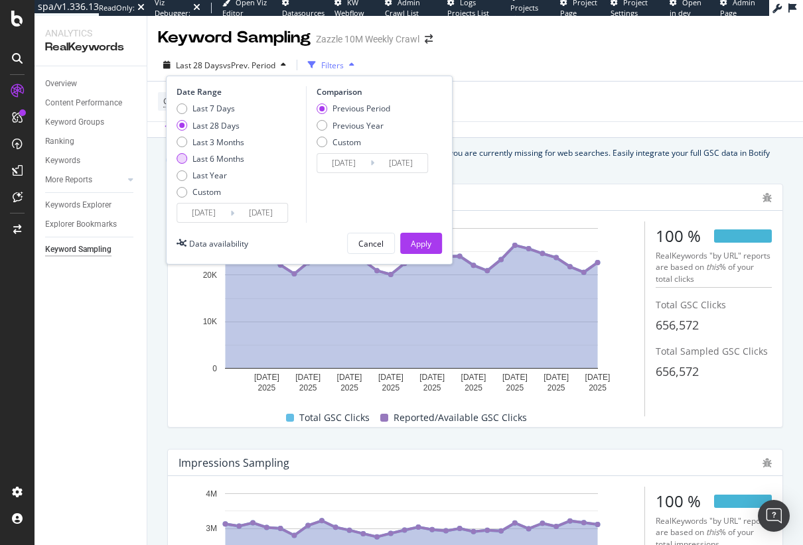
click at [206, 160] on div "Last 6 Months" at bounding box center [218, 158] width 52 height 11
type input "[DATE]"
click at [423, 238] on div "Apply" at bounding box center [421, 243] width 21 height 11
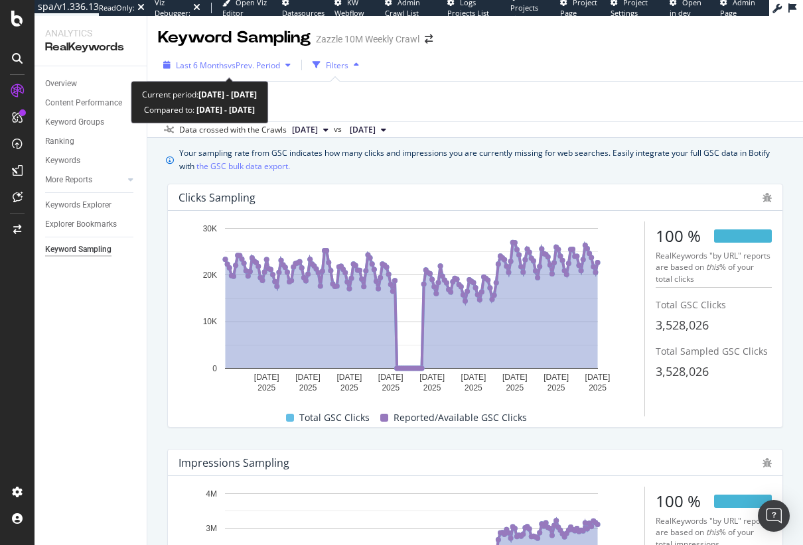
click at [198, 62] on span "Last 6 Months" at bounding box center [202, 65] width 52 height 11
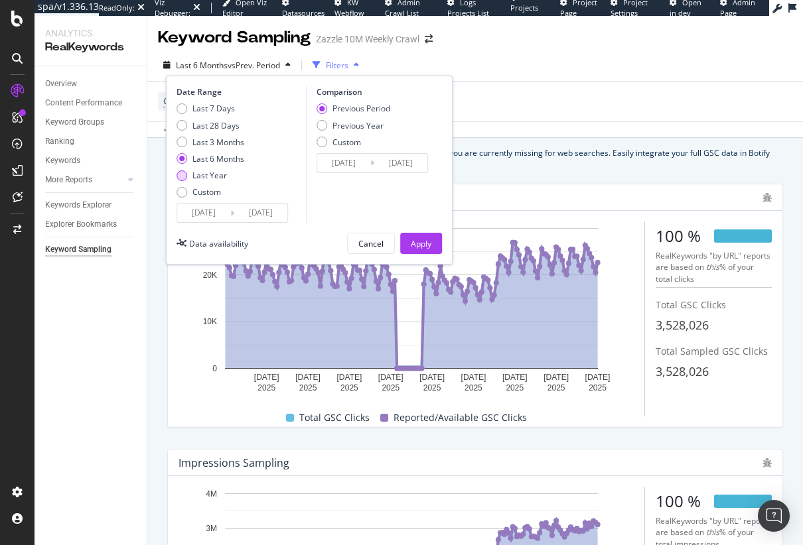
click at [194, 177] on div "Last Year" at bounding box center [209, 175] width 34 height 11
type input "[DATE]"
click at [423, 235] on div "Apply" at bounding box center [421, 243] width 21 height 20
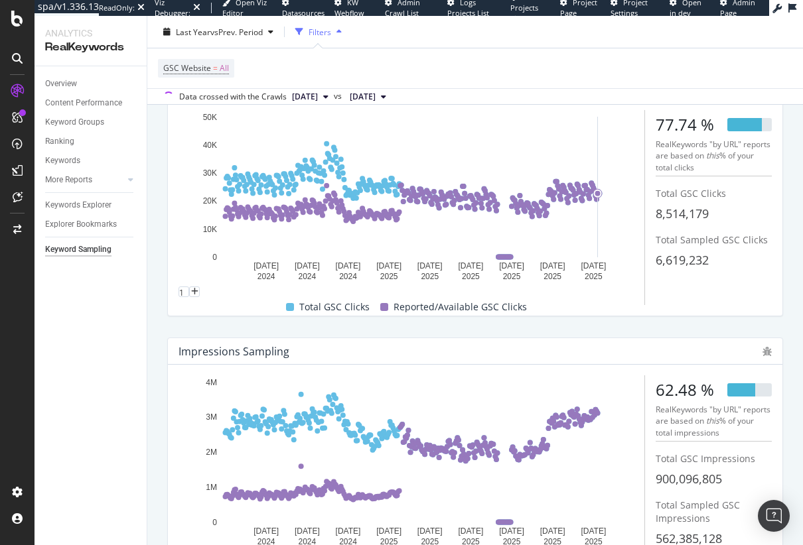
scroll to position [205, 0]
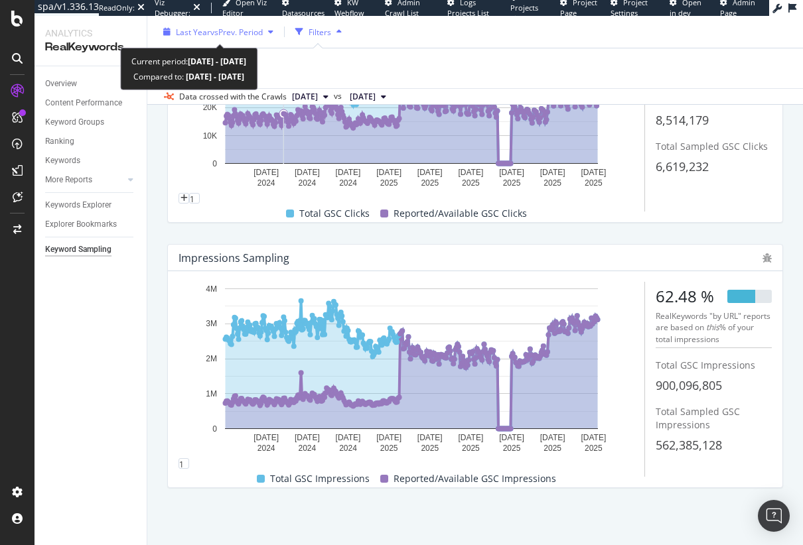
click at [228, 33] on span "vs Prev. Period" at bounding box center [236, 31] width 52 height 11
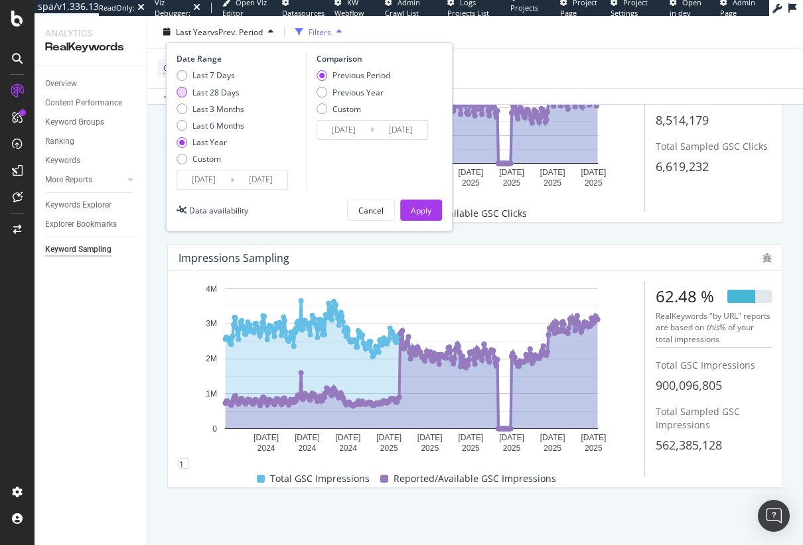
click at [218, 87] on div "Last 28 Days" at bounding box center [215, 91] width 47 height 11
type input "2025/07/28"
type input "2025/06/30"
type input "2025/07/27"
click at [434, 208] on button "Apply" at bounding box center [421, 210] width 42 height 21
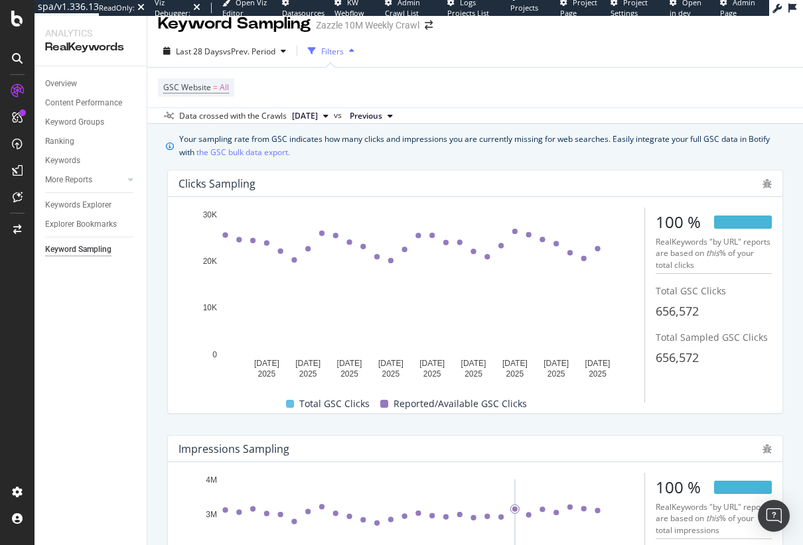
scroll to position [7, 0]
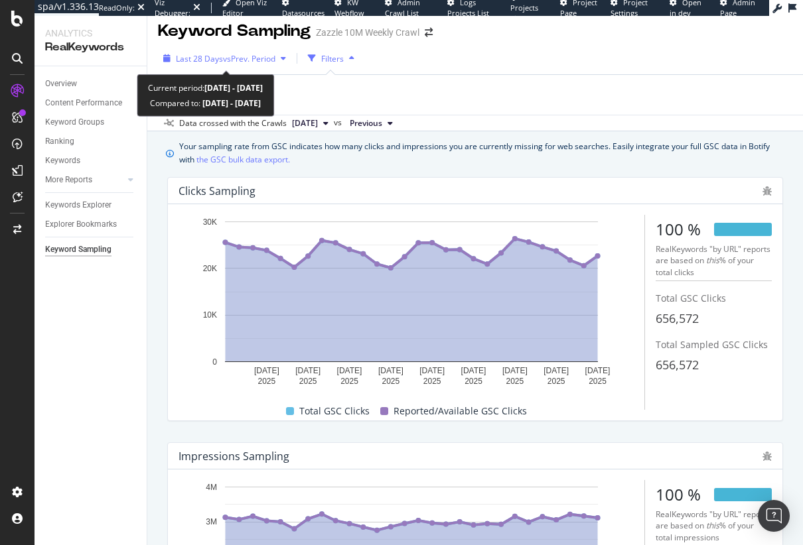
click at [218, 60] on span "Last 28 Days" at bounding box center [199, 58] width 47 height 11
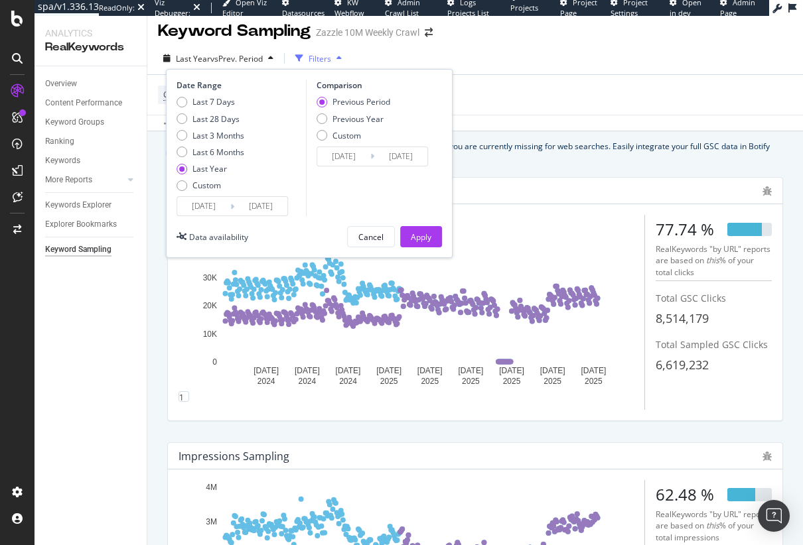
type input "2023/08/26"
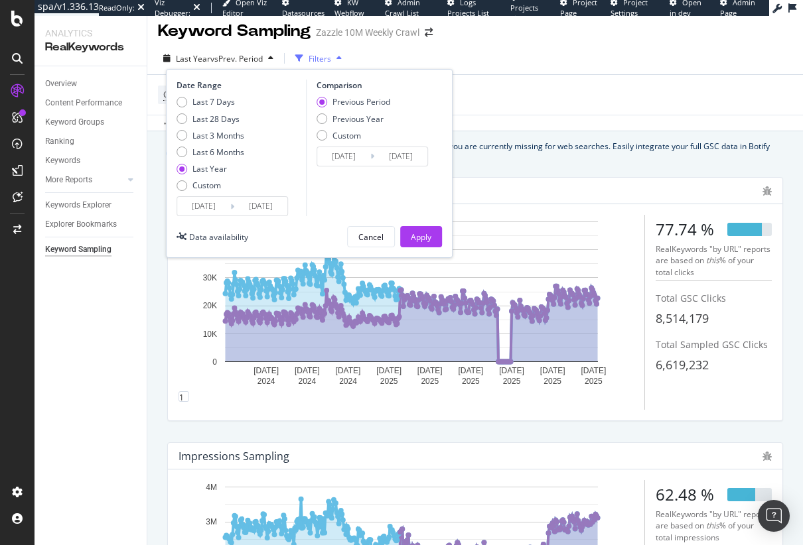
type input "2024/08/24"
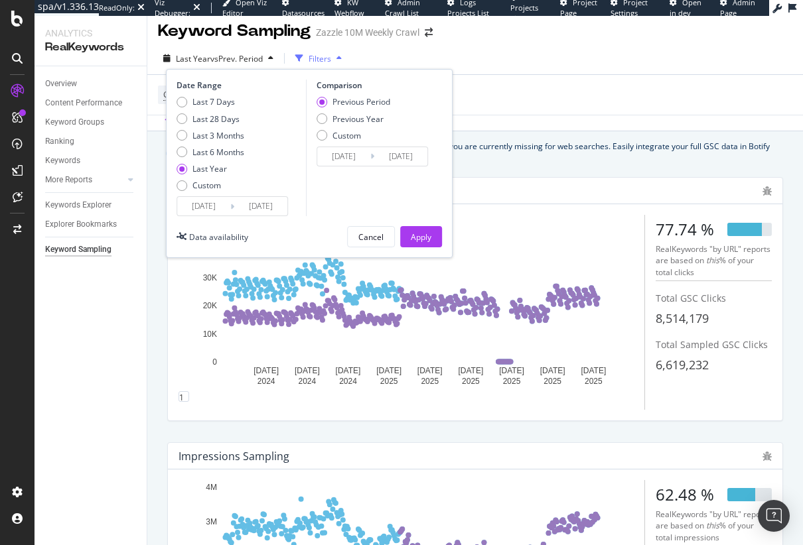
type input "2024/08/25"
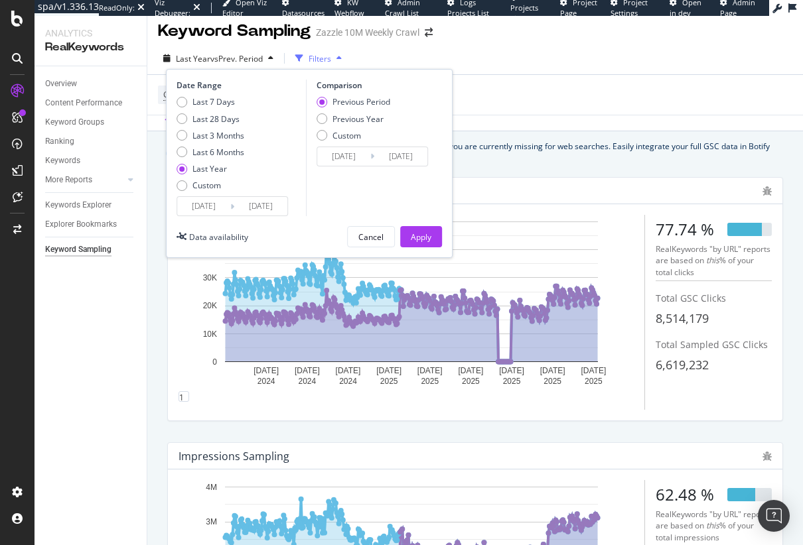
type input "2025/08/24"
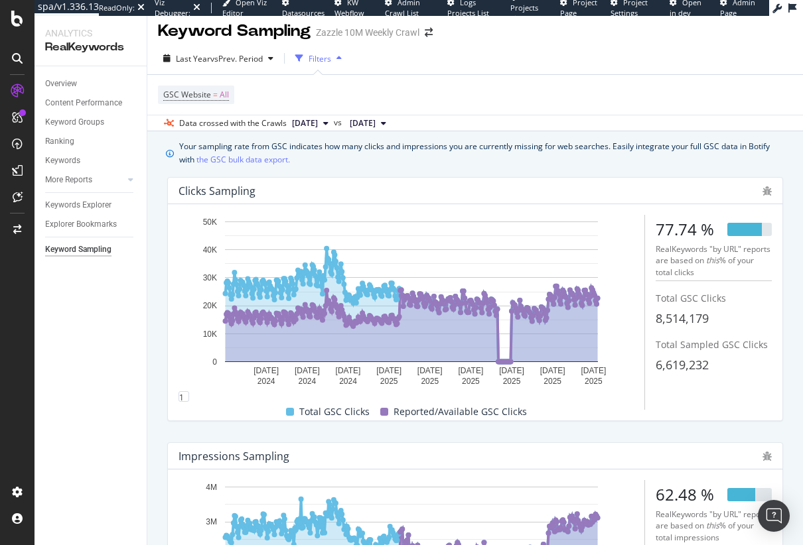
click at [571, 166] on div "Clicks Sampling 4 Oct. 2024 13 Nov. 2024 23 Dec. 2024 1 Feb. 2025 13 Mar. 2025 …" at bounding box center [474, 298] width 631 height 265
click at [541, 159] on div "Your sampling rate from GSC indicates how many clicks and impressions you are c…" at bounding box center [479, 154] width 600 height 26
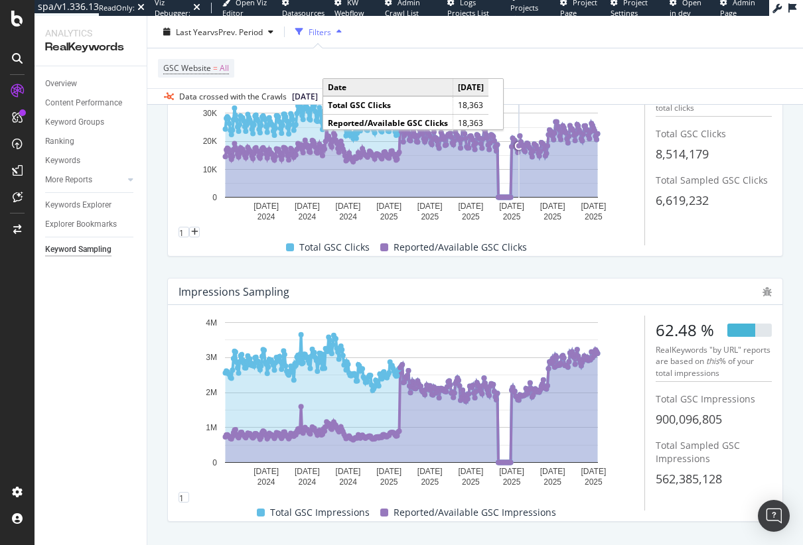
scroll to position [205, 0]
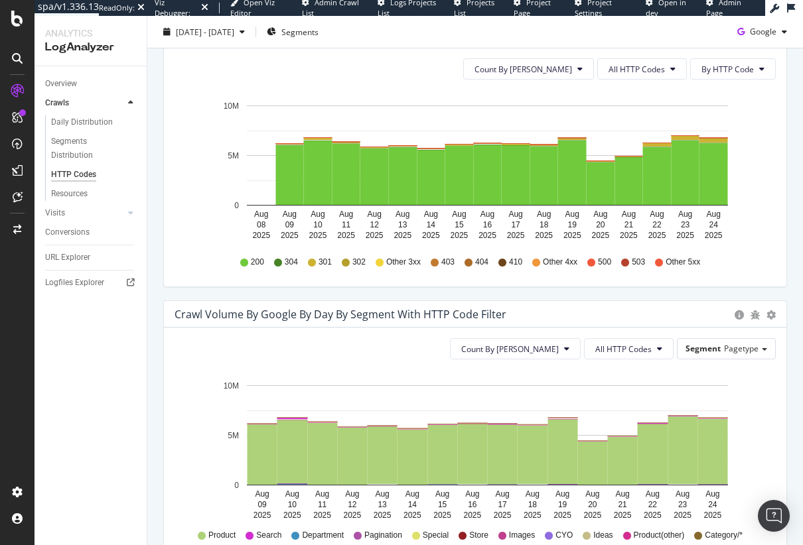
scroll to position [387, 0]
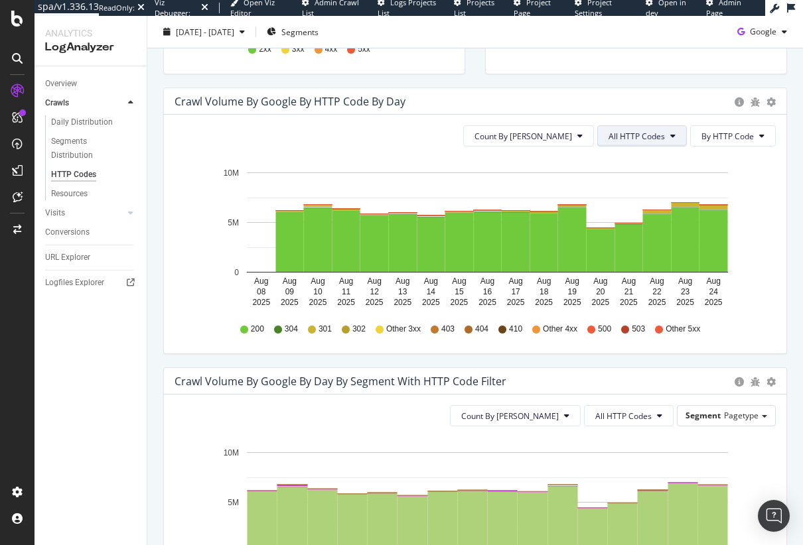
click at [635, 137] on span "All HTTP Codes" at bounding box center [636, 136] width 56 height 11
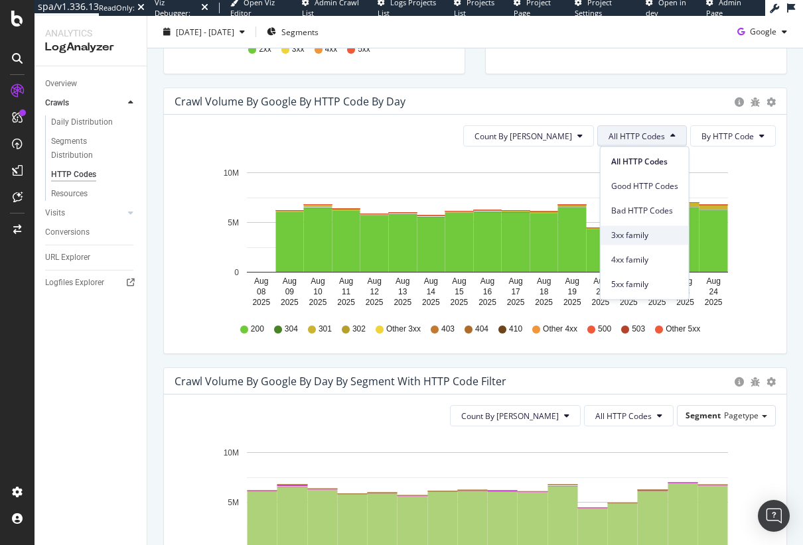
click at [630, 241] on div "3xx family" at bounding box center [644, 235] width 88 height 19
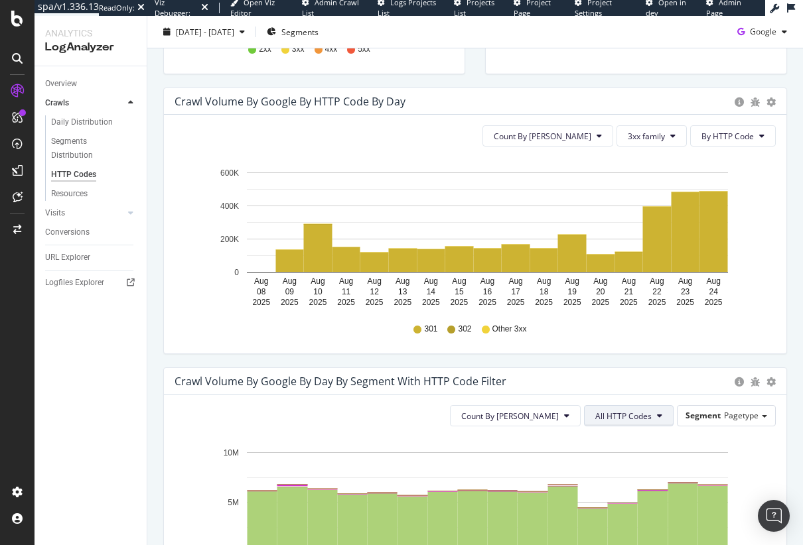
click at [613, 417] on span "All HTTP Codes" at bounding box center [623, 416] width 56 height 11
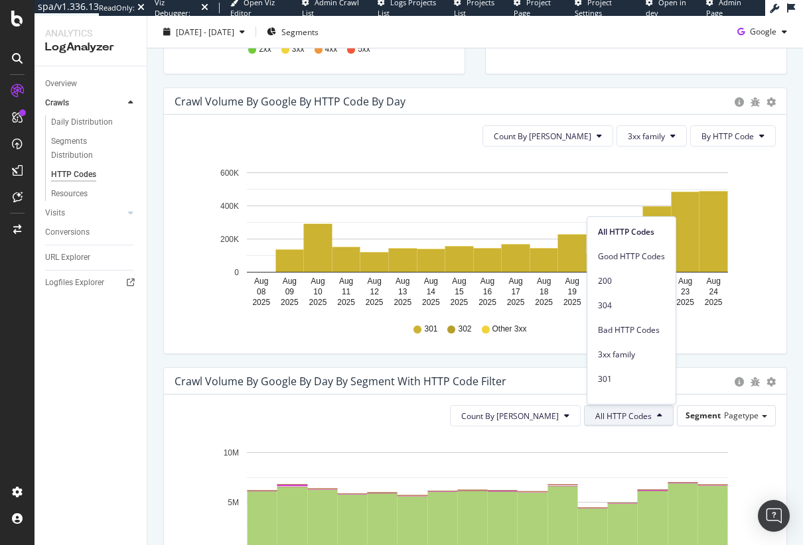
click at [622, 364] on div "301" at bounding box center [631, 376] width 88 height 25
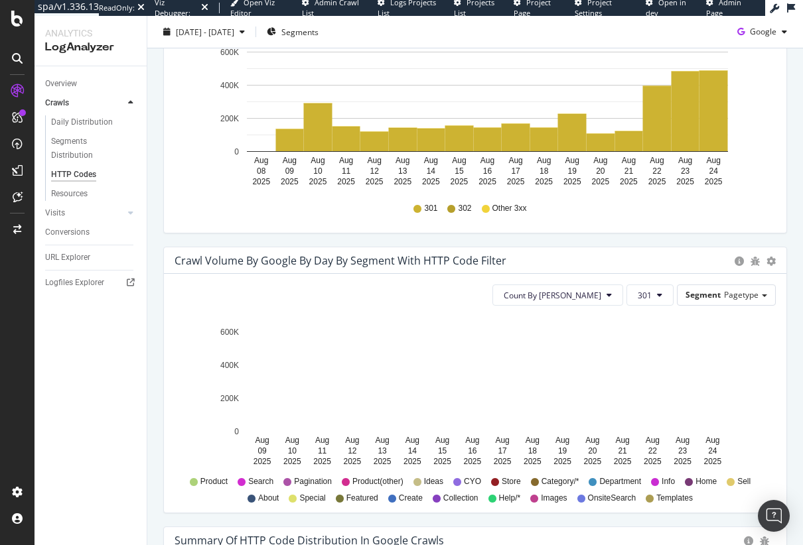
scroll to position [513, 0]
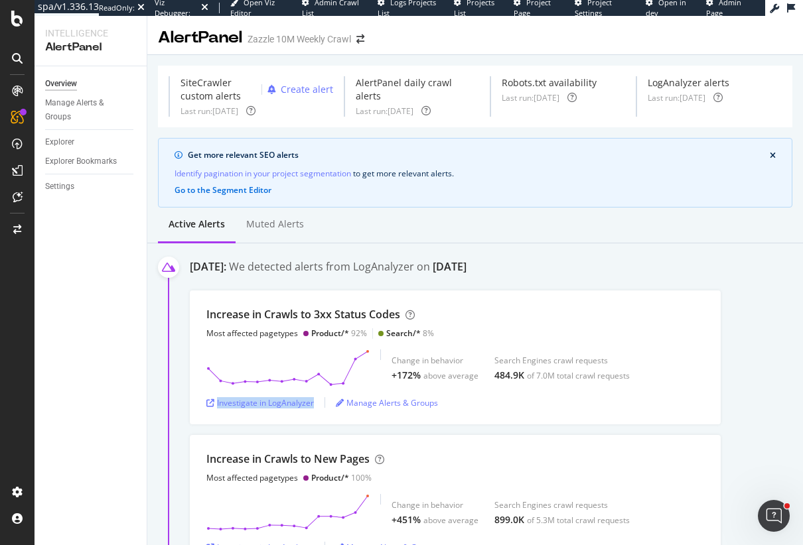
scroll to position [97, 0]
